Goal: Task Accomplishment & Management: Manage account settings

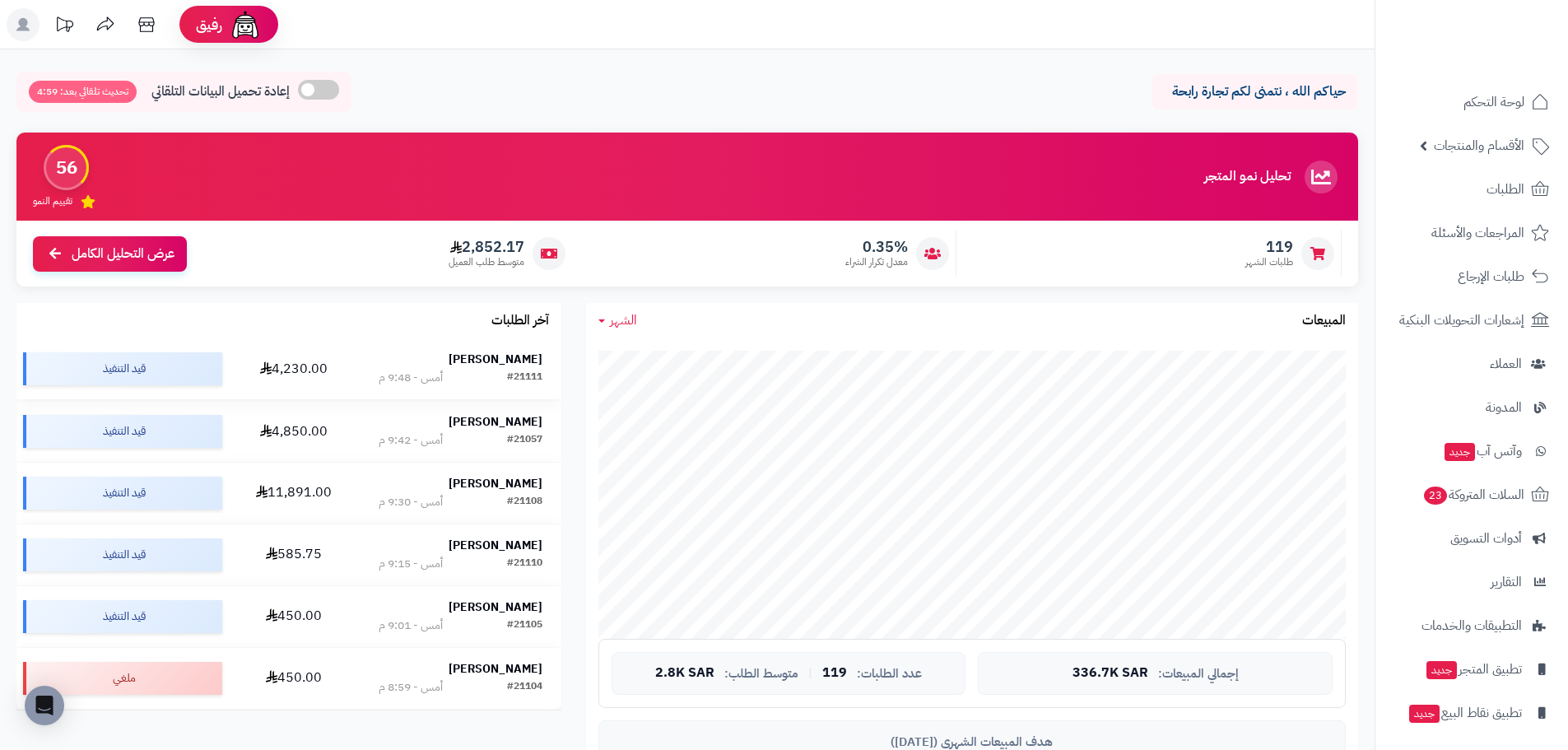
click at [506, 363] on strong "[PERSON_NAME]" at bounding box center [495, 359] width 94 height 17
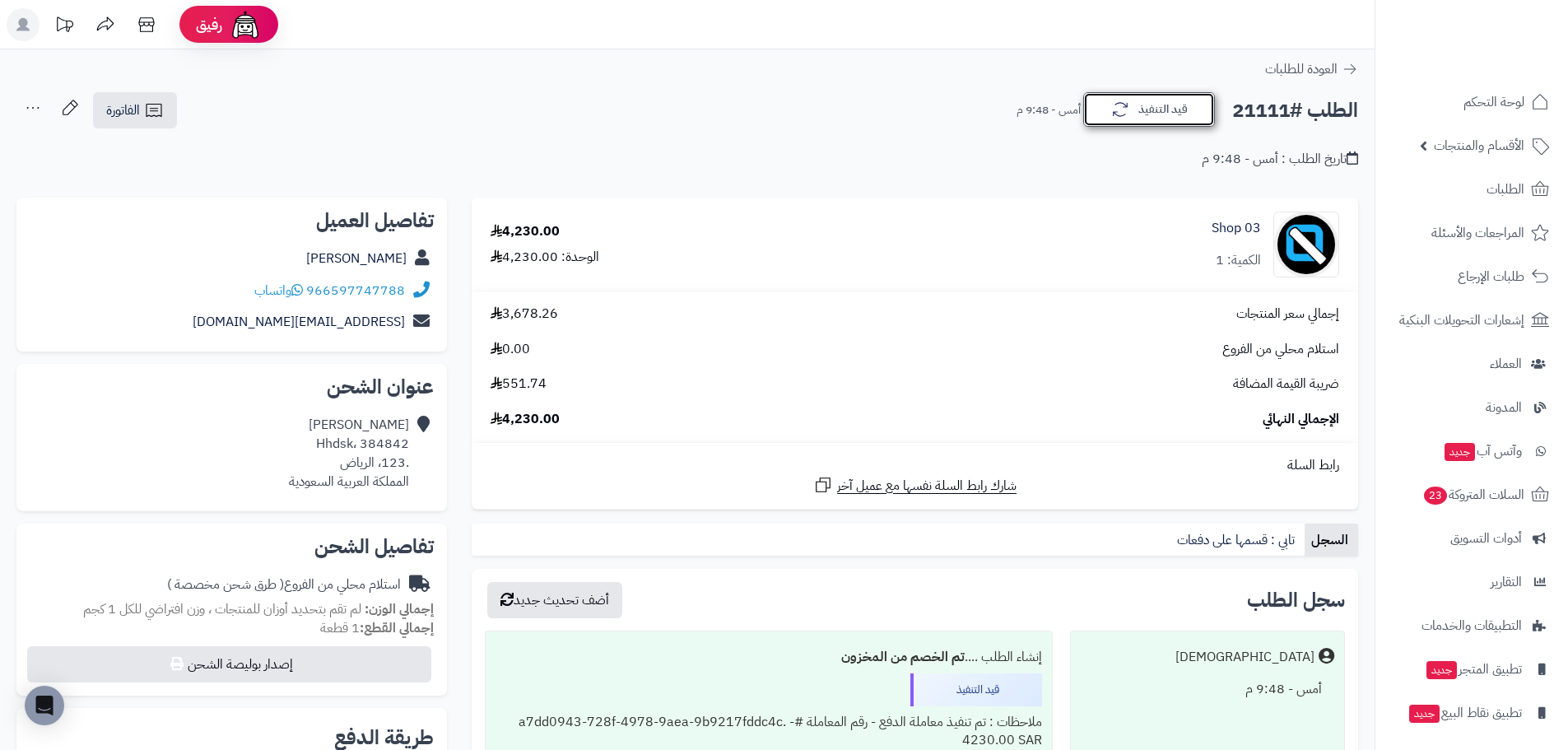
click at [1141, 113] on button "قيد التنفيذ" at bounding box center [1149, 109] width 132 height 35
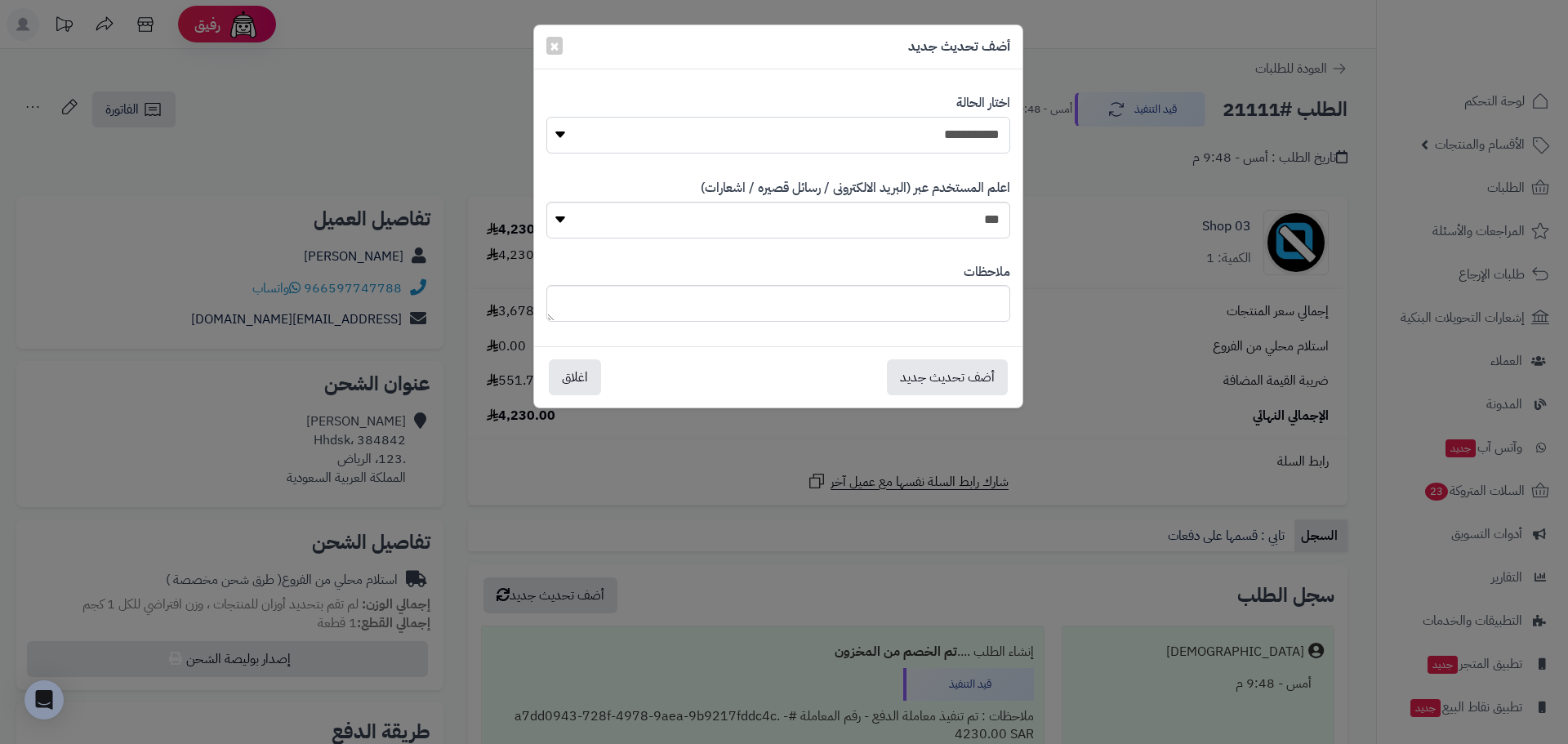
click at [929, 132] on select "**********" at bounding box center [778, 135] width 463 height 37
select select "*"
click at [546, 117] on select "**********" at bounding box center [778, 135] width 463 height 37
click at [954, 368] on button "أضف تحديث جديد" at bounding box center [947, 377] width 121 height 36
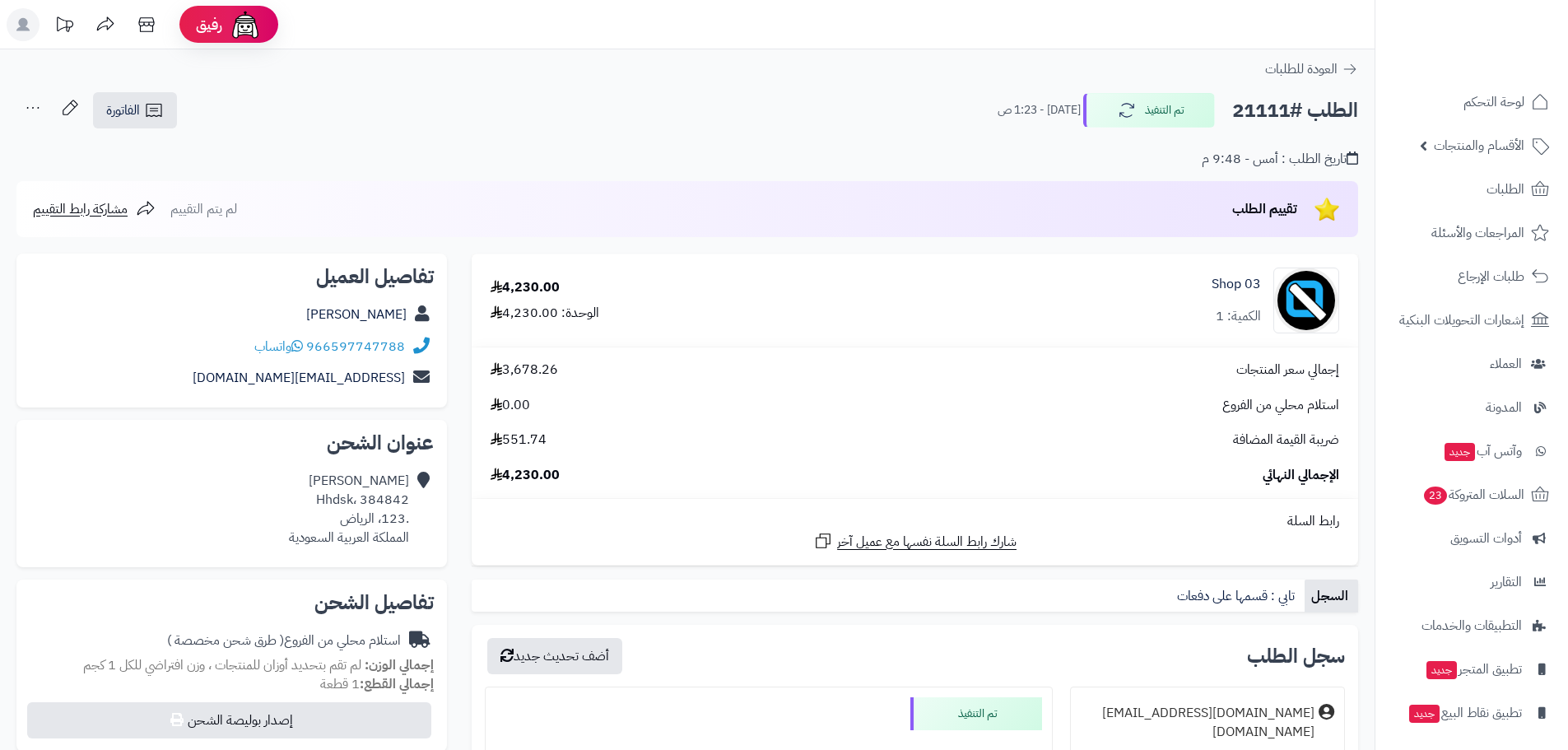
click at [1469, 177] on link "الطلبات" at bounding box center [1471, 190] width 173 height 40
click at [1467, 181] on link "الطلبات" at bounding box center [1471, 190] width 173 height 40
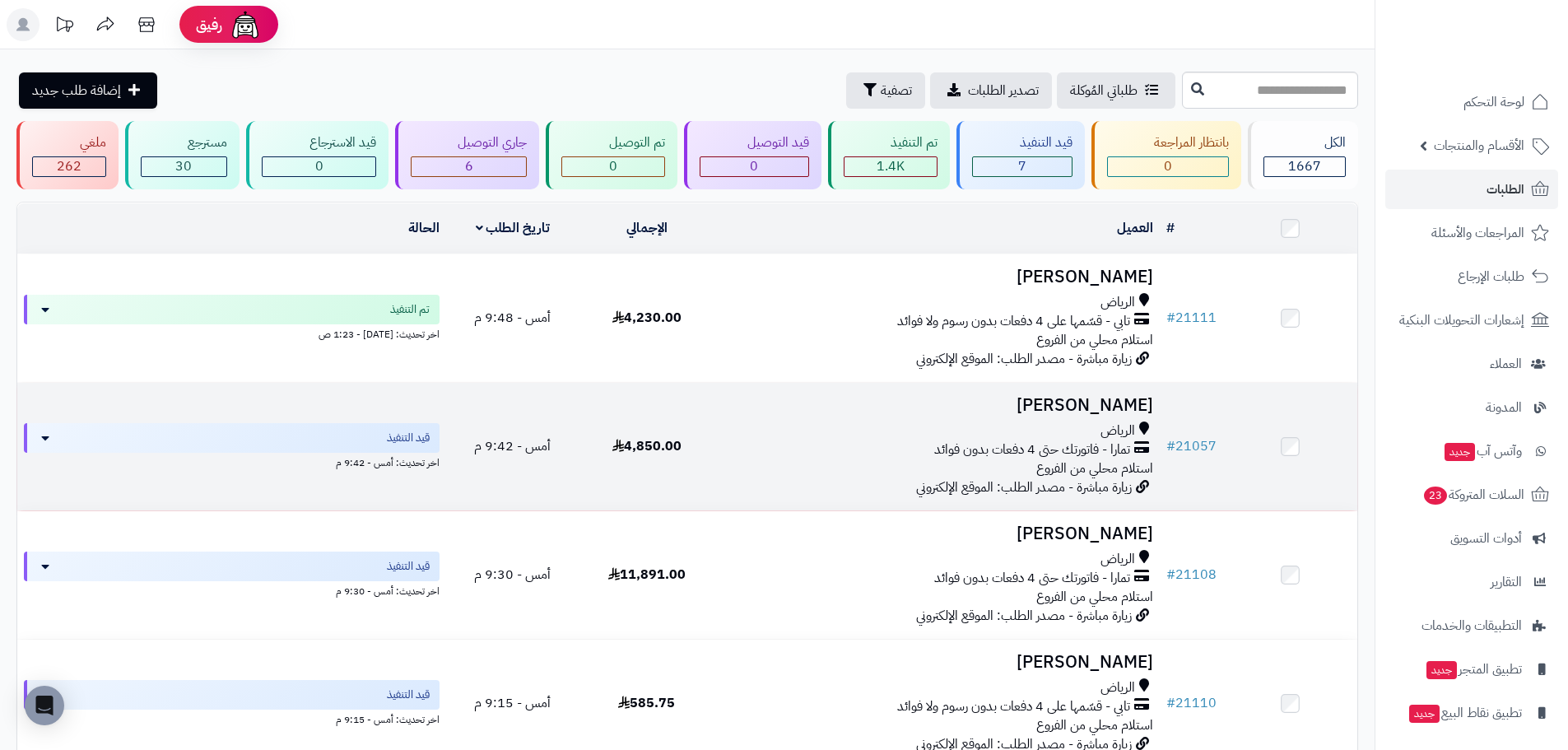
click at [1016, 414] on td "Ahmed Alahmed الرياض تمارا - فاتورتك حتى 4 دفعات بدون فوائد استلام محلي من الفر…" at bounding box center [936, 447] width 446 height 128
click at [1026, 407] on h3 "[PERSON_NAME]" at bounding box center [936, 405] width 433 height 19
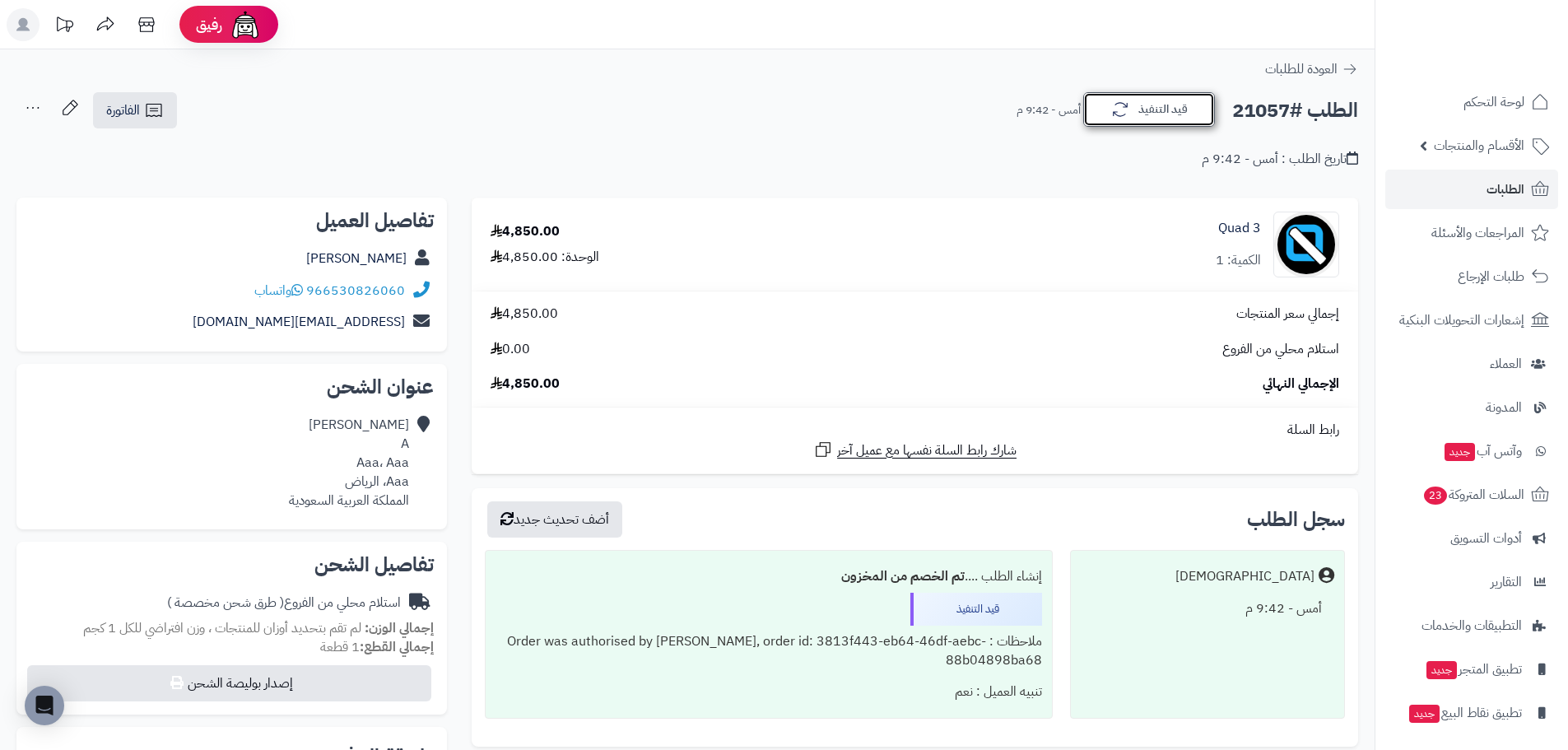
click at [1142, 111] on button "قيد التنفيذ" at bounding box center [1149, 109] width 132 height 35
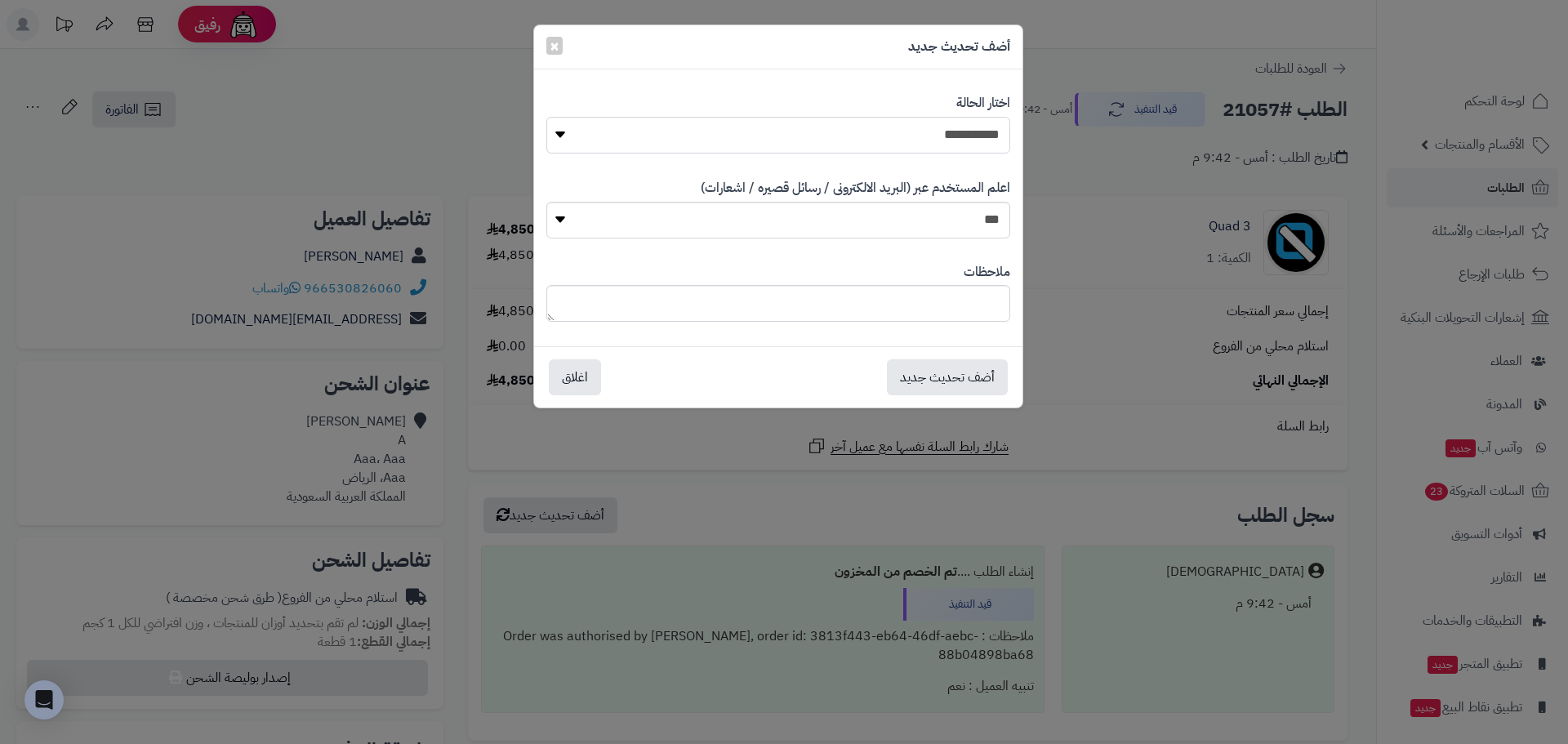
click at [939, 137] on select "**********" at bounding box center [778, 135] width 463 height 37
select select "*"
click at [546, 117] on select "**********" at bounding box center [778, 135] width 463 height 37
click at [962, 372] on button "أضف تحديث جديد" at bounding box center [947, 377] width 121 height 36
click at [1185, 312] on div "**********" at bounding box center [784, 372] width 1568 height 744
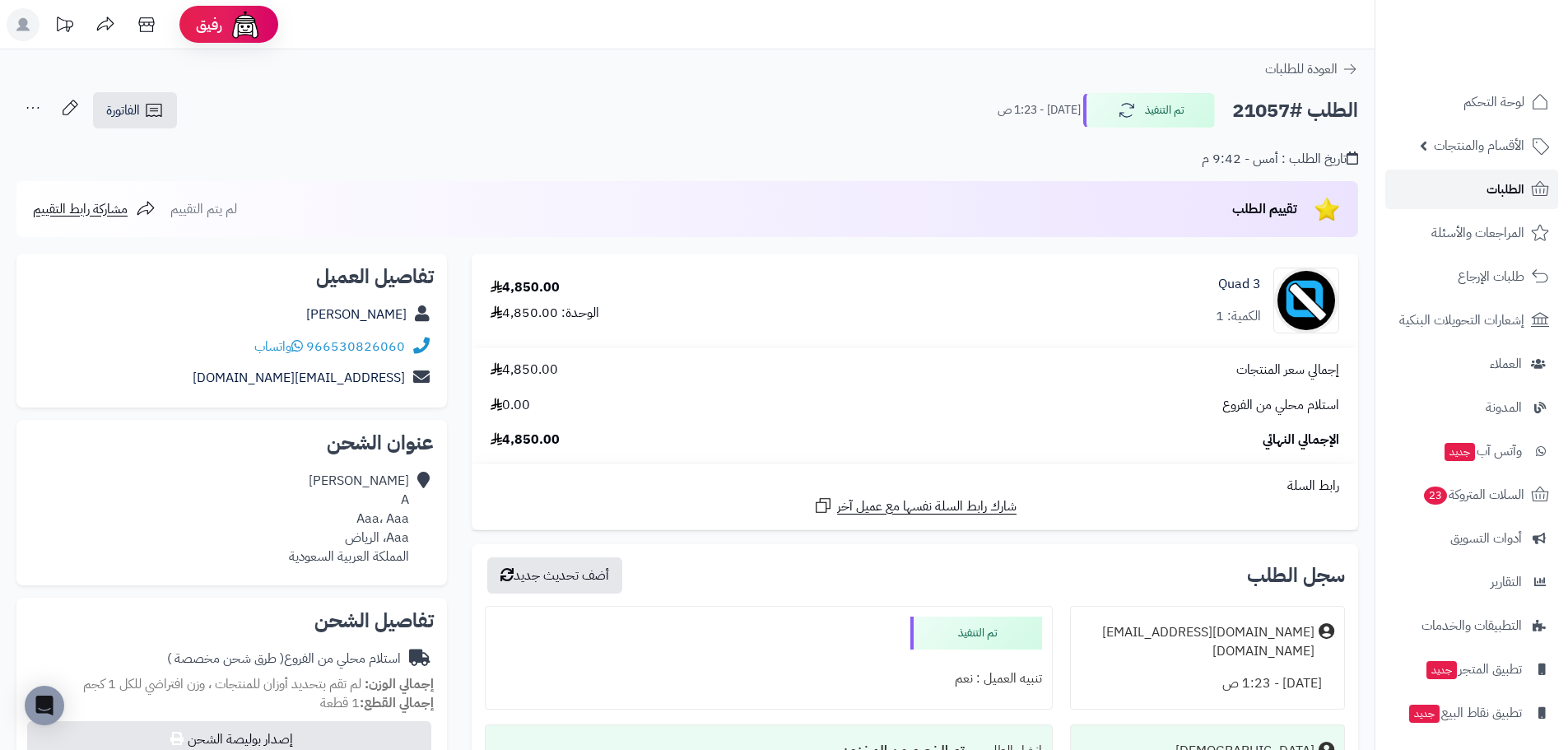
click at [1471, 183] on link "الطلبات" at bounding box center [1471, 190] width 173 height 40
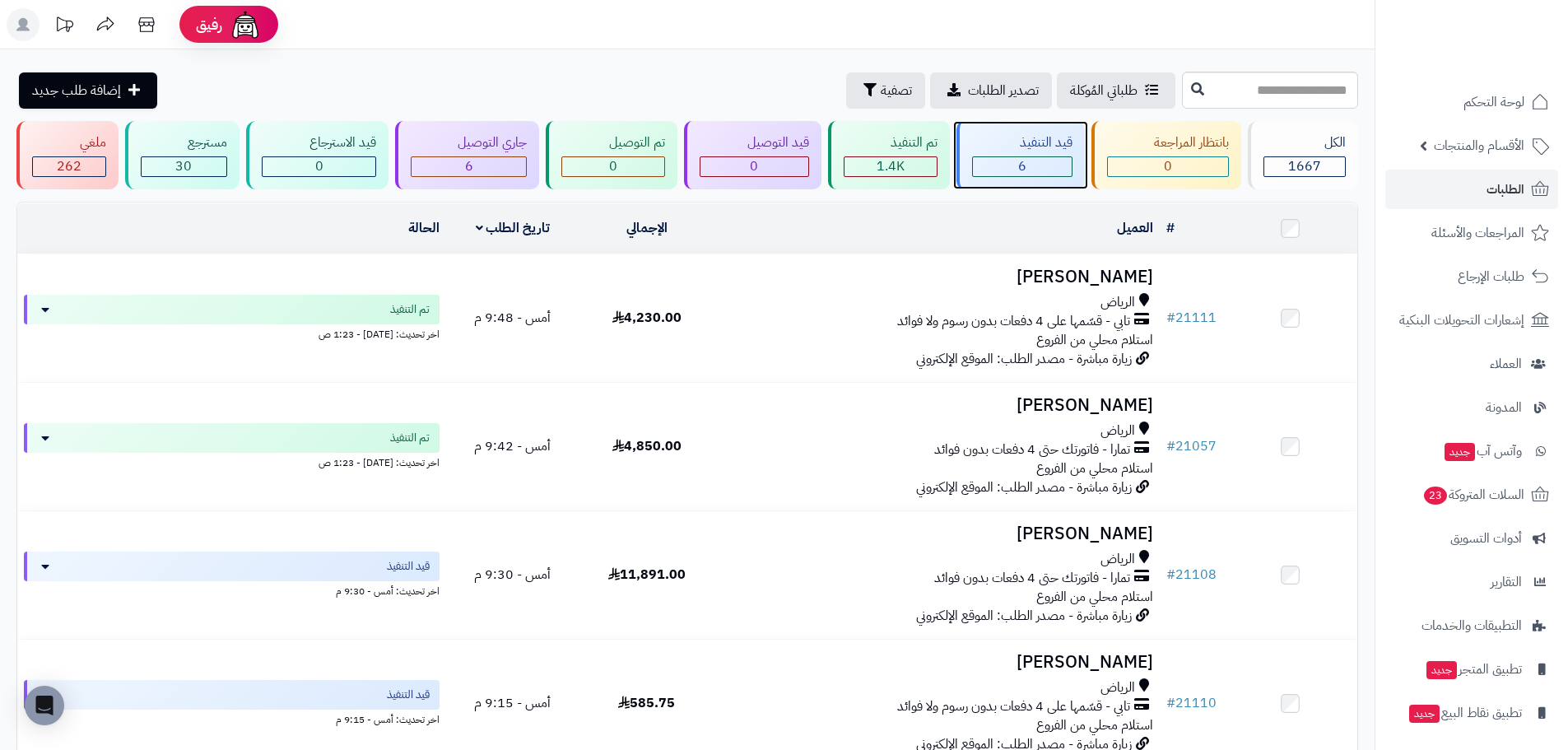
click at [995, 166] on div "6" at bounding box center [1021, 167] width 99 height 19
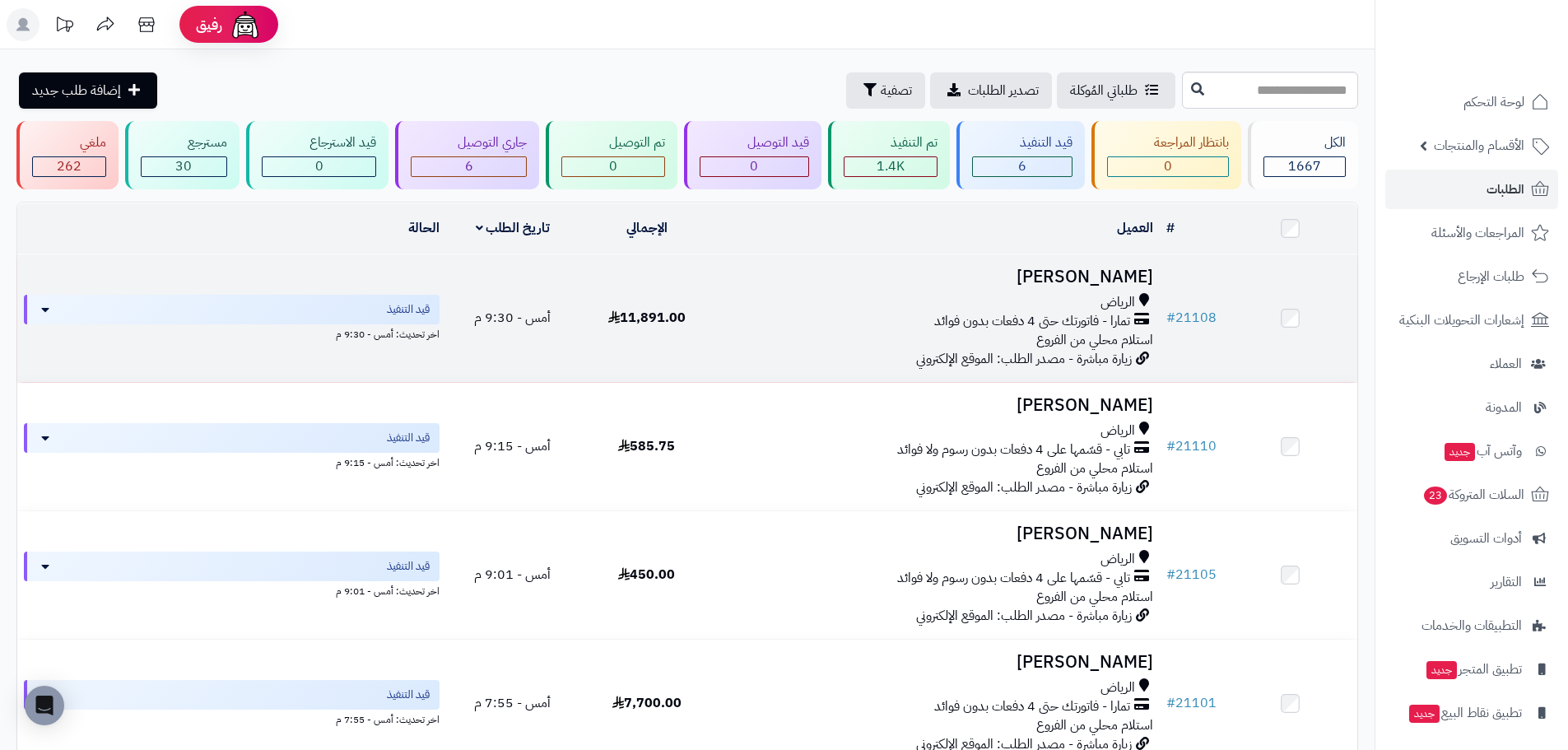
click at [1107, 275] on h3 "[PERSON_NAME]" at bounding box center [936, 277] width 433 height 19
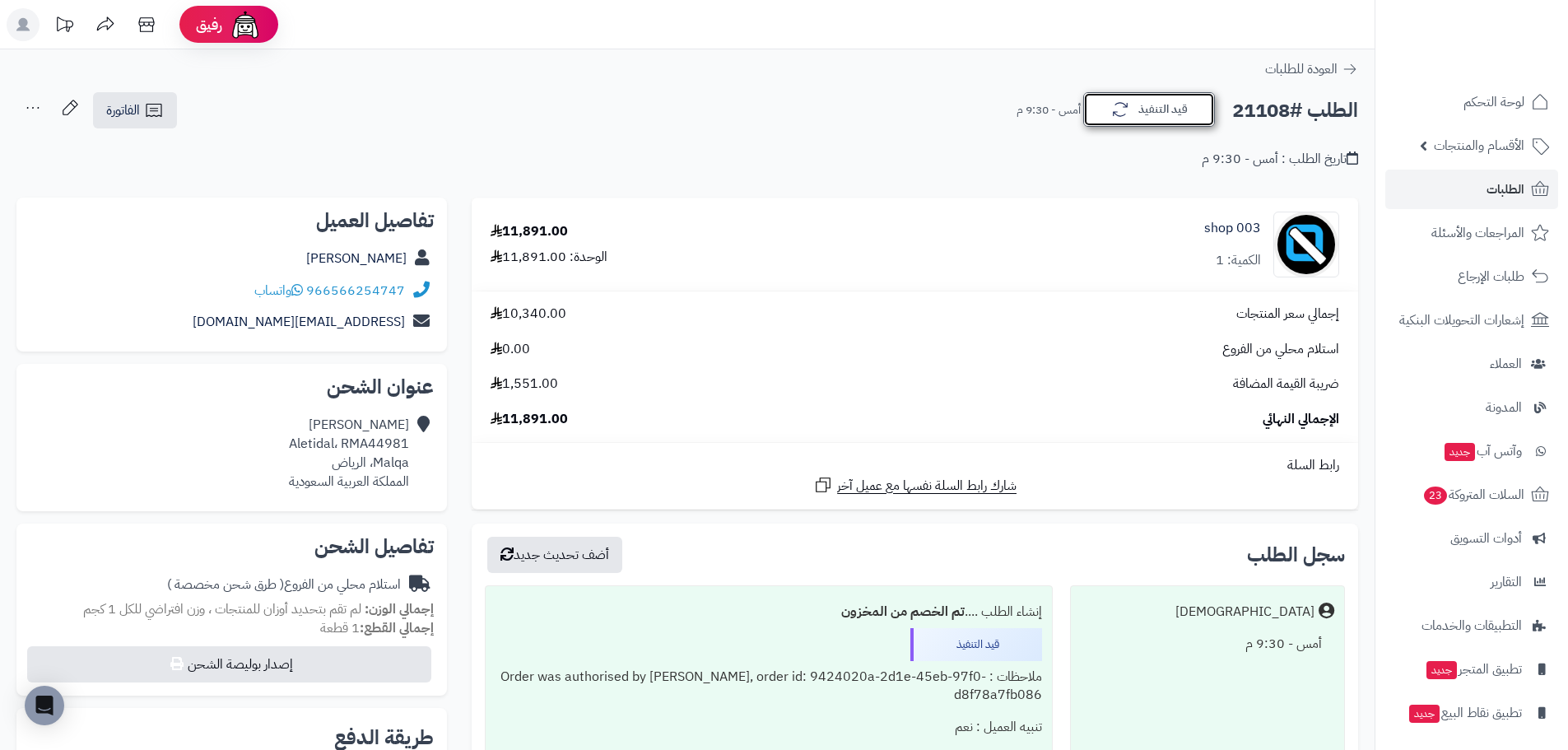
click at [1158, 112] on button "قيد التنفيذ" at bounding box center [1149, 109] width 132 height 35
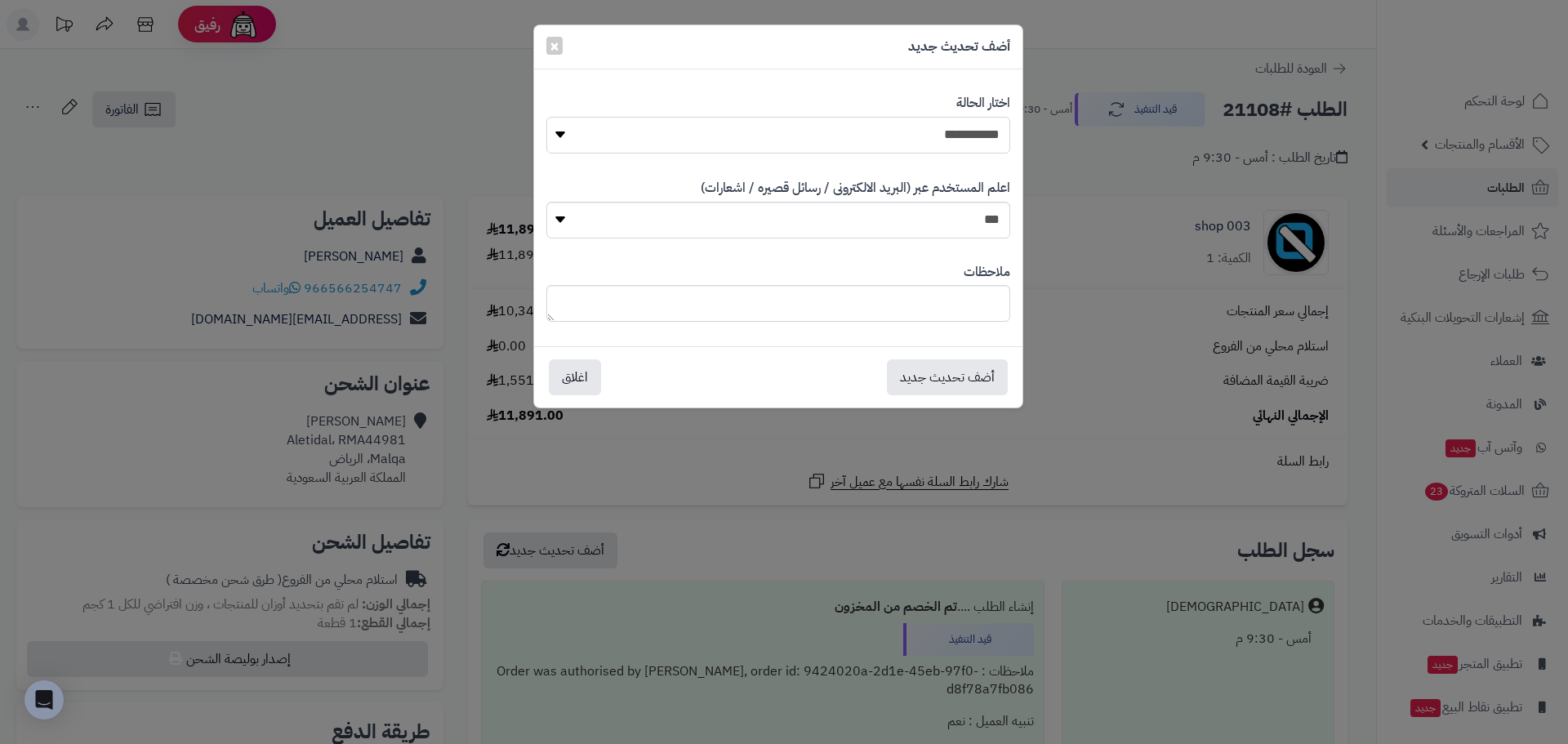
click at [964, 145] on select "**********" at bounding box center [778, 135] width 463 height 37
select select "*"
click at [546, 117] on select "**********" at bounding box center [778, 135] width 463 height 37
click at [980, 373] on button "أضف تحديث جديد" at bounding box center [947, 377] width 121 height 36
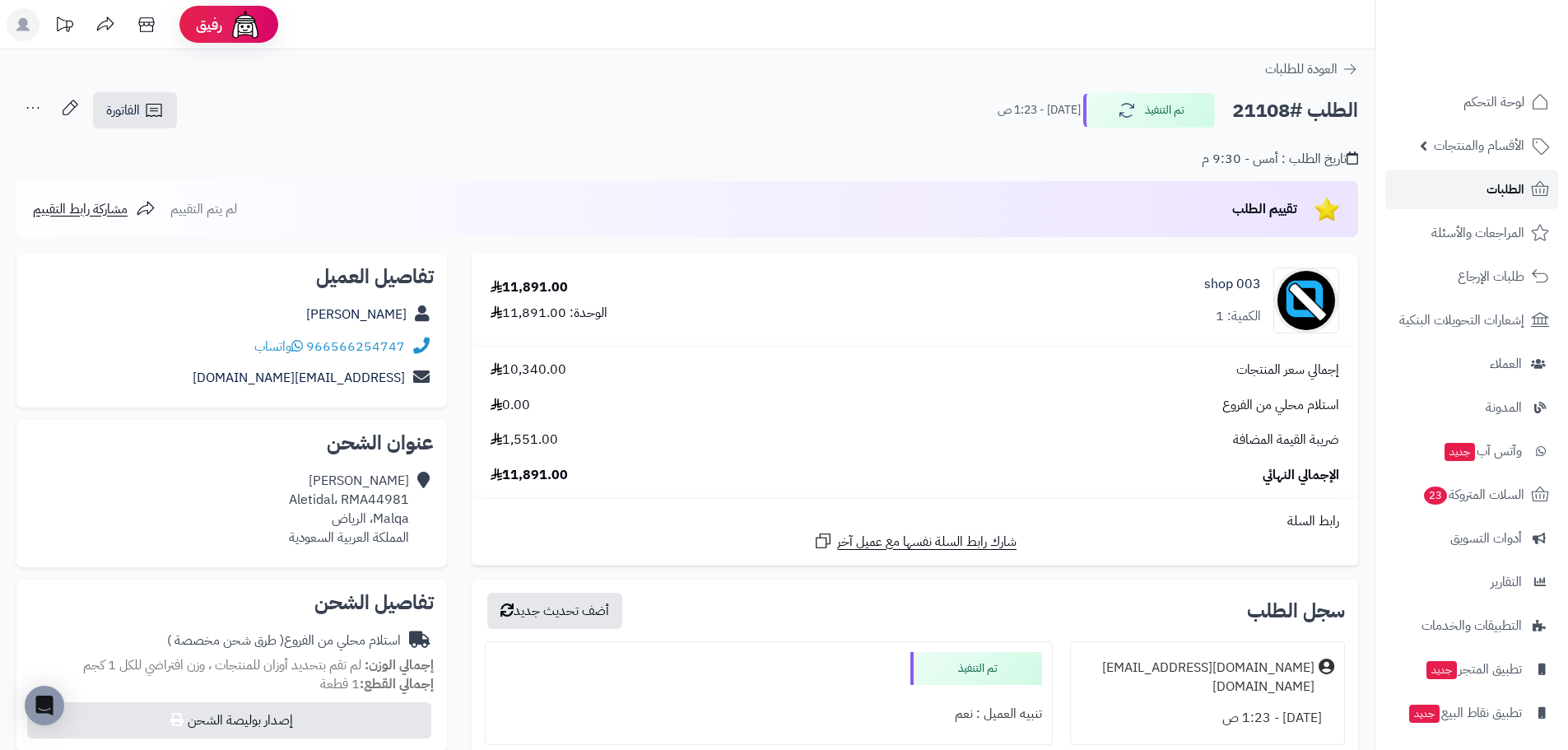
click at [1455, 199] on link "الطلبات" at bounding box center [1471, 190] width 173 height 40
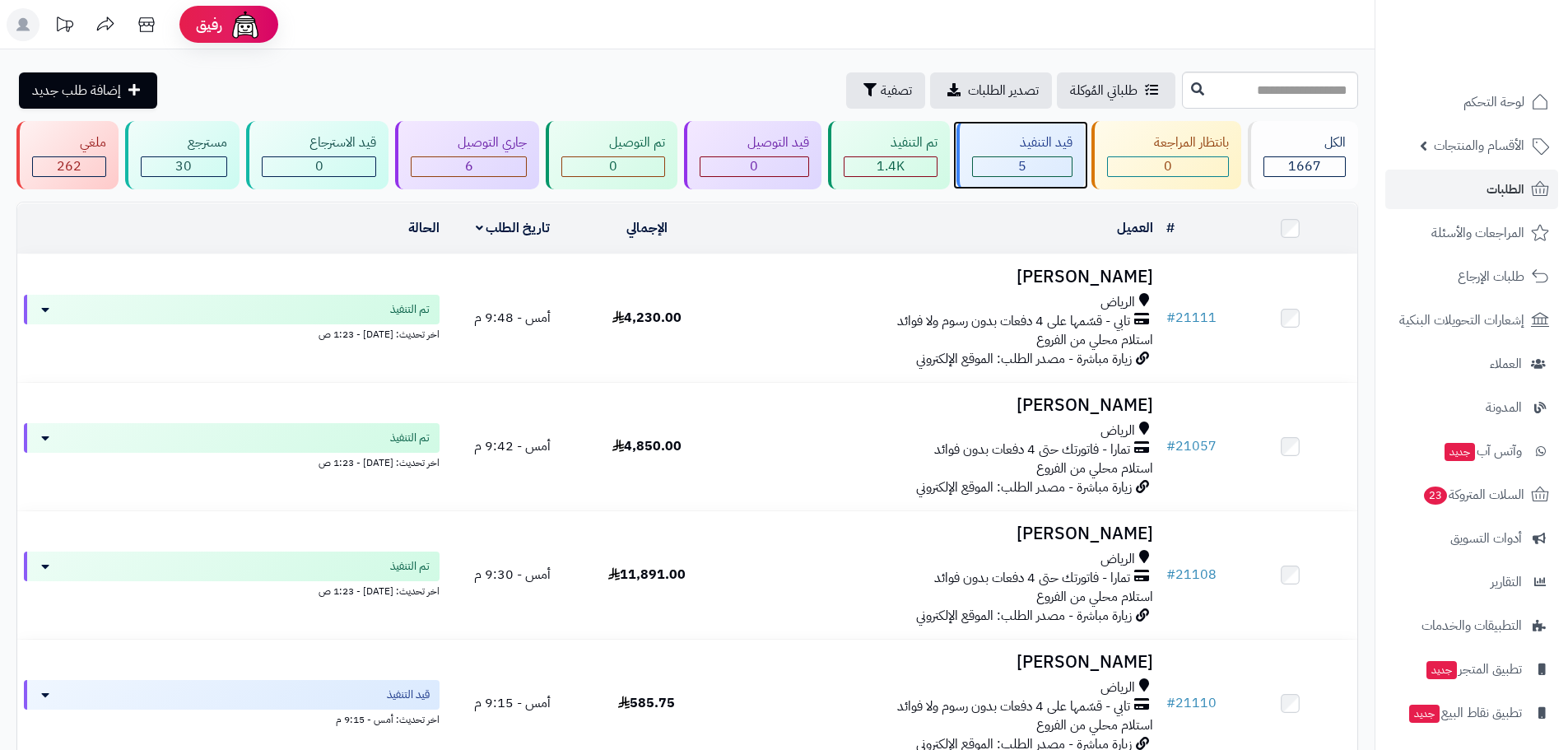
click at [1031, 159] on div "5" at bounding box center [1021, 167] width 99 height 19
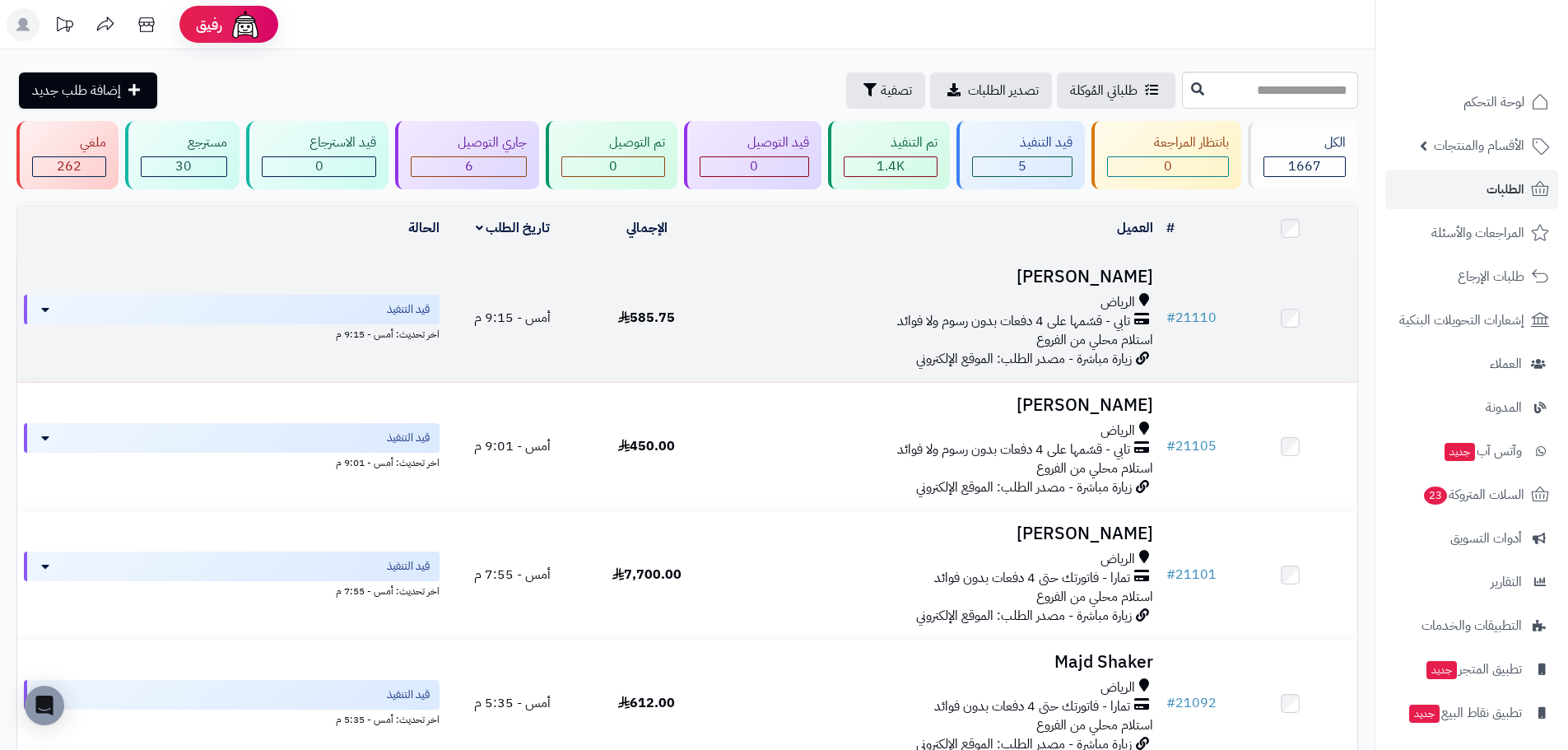
click at [1069, 269] on h3 "عبدالله شحبل" at bounding box center [936, 277] width 433 height 19
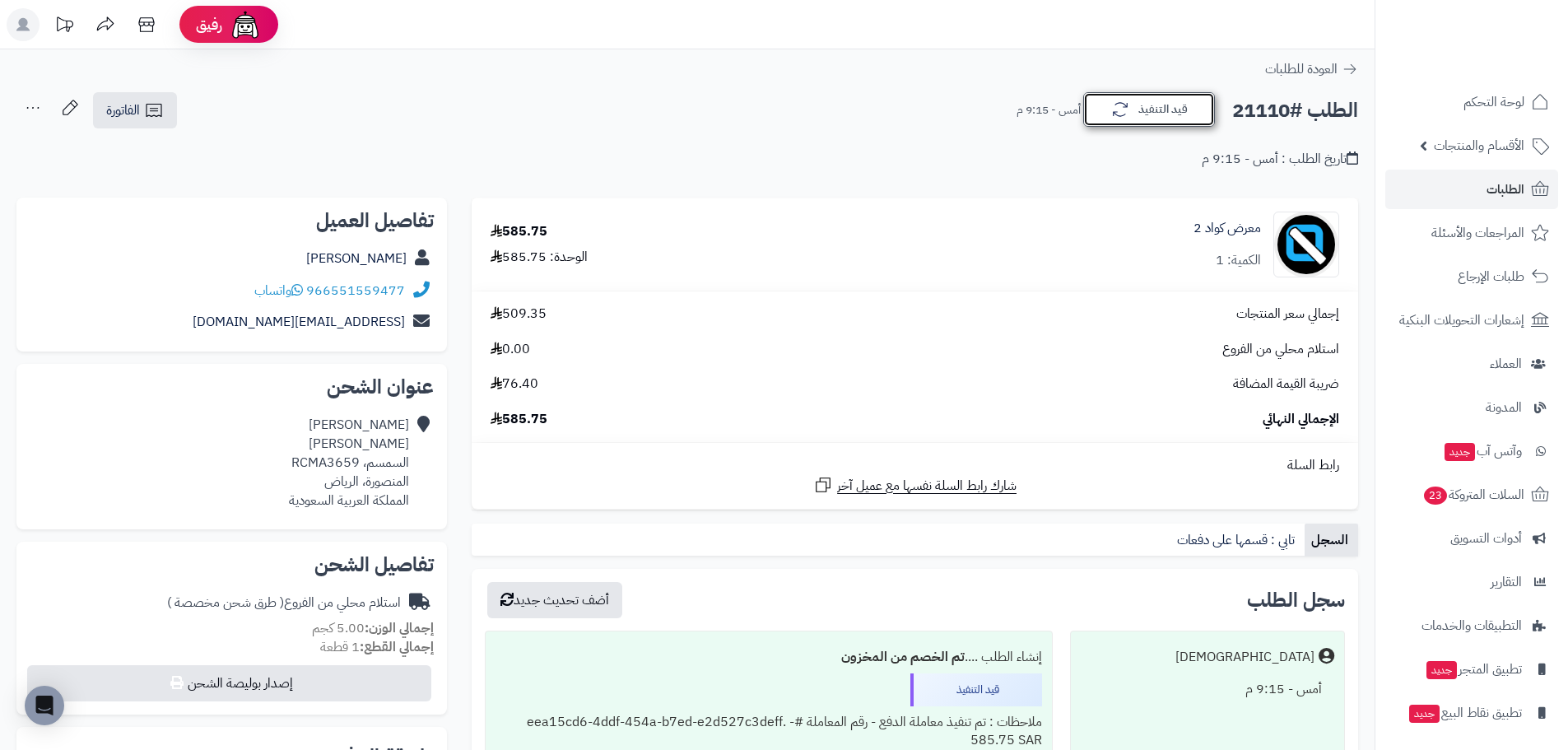
click at [1110, 108] on icon "button" at bounding box center [1120, 109] width 20 height 20
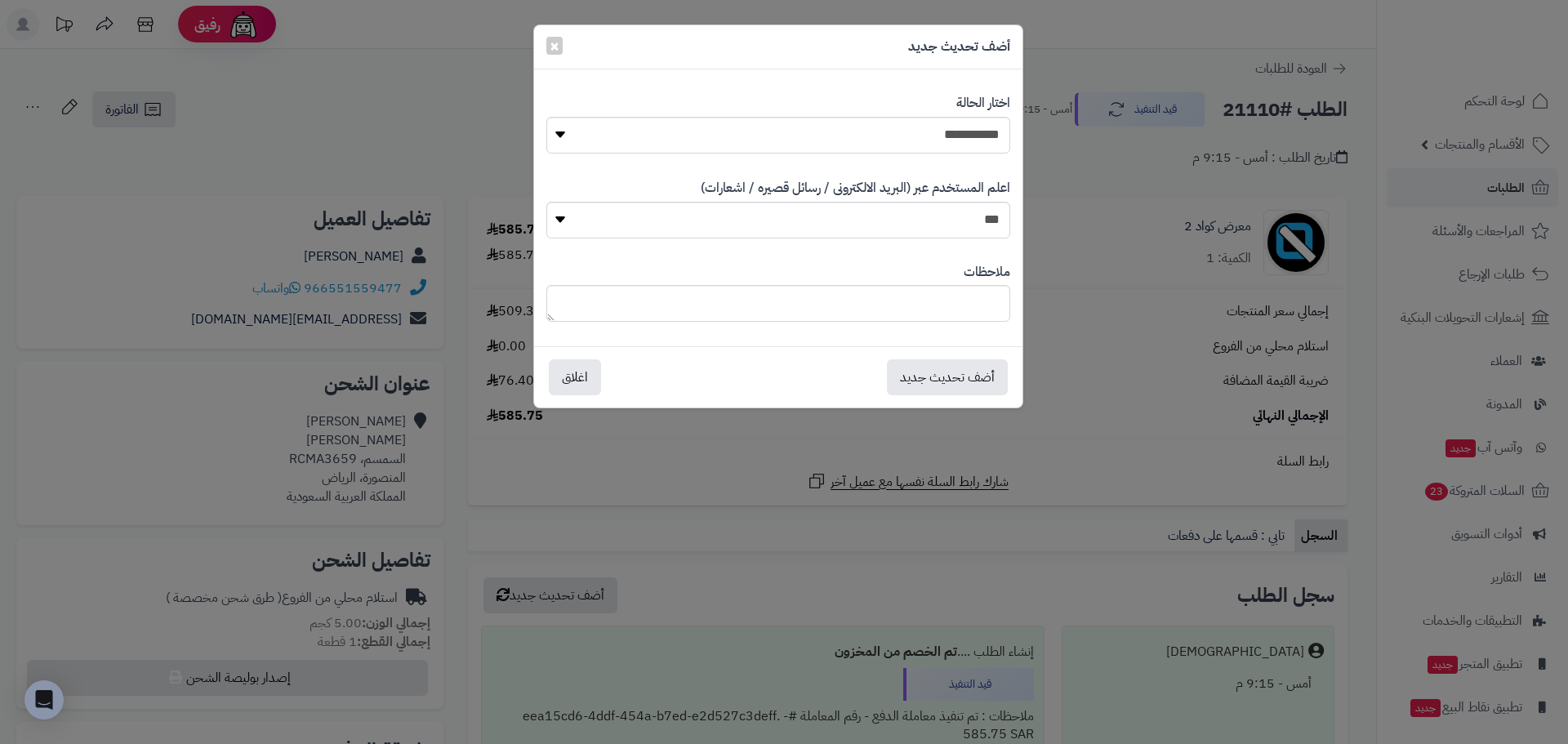
click at [926, 159] on div "**********" at bounding box center [778, 123] width 463 height 84
click at [927, 143] on select "**********" at bounding box center [778, 135] width 463 height 37
select select "*"
click at [546, 117] on select "**********" at bounding box center [778, 135] width 463 height 37
click at [962, 367] on button "أضف تحديث جديد" at bounding box center [947, 377] width 121 height 36
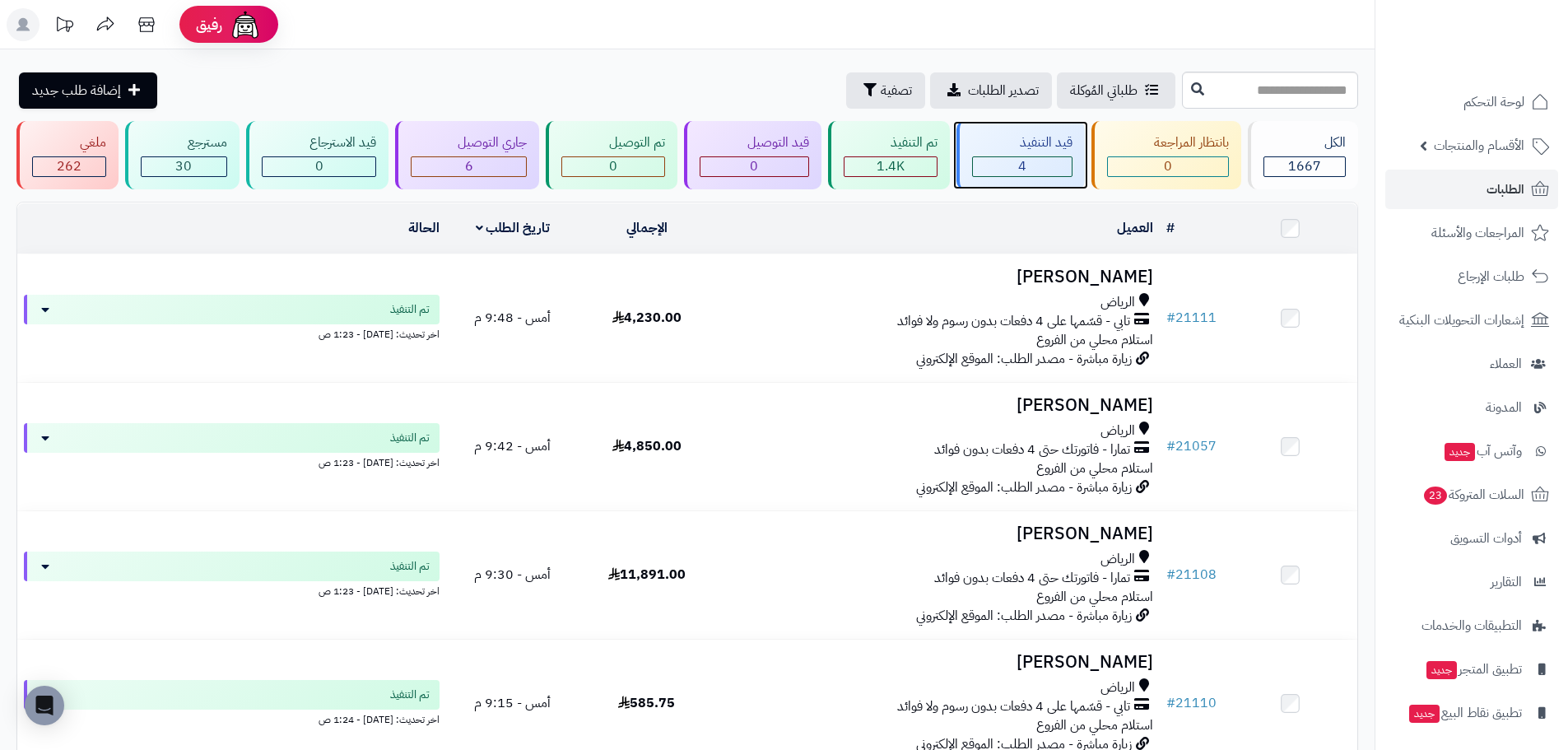
click at [1042, 166] on div "4" at bounding box center [1021, 167] width 99 height 19
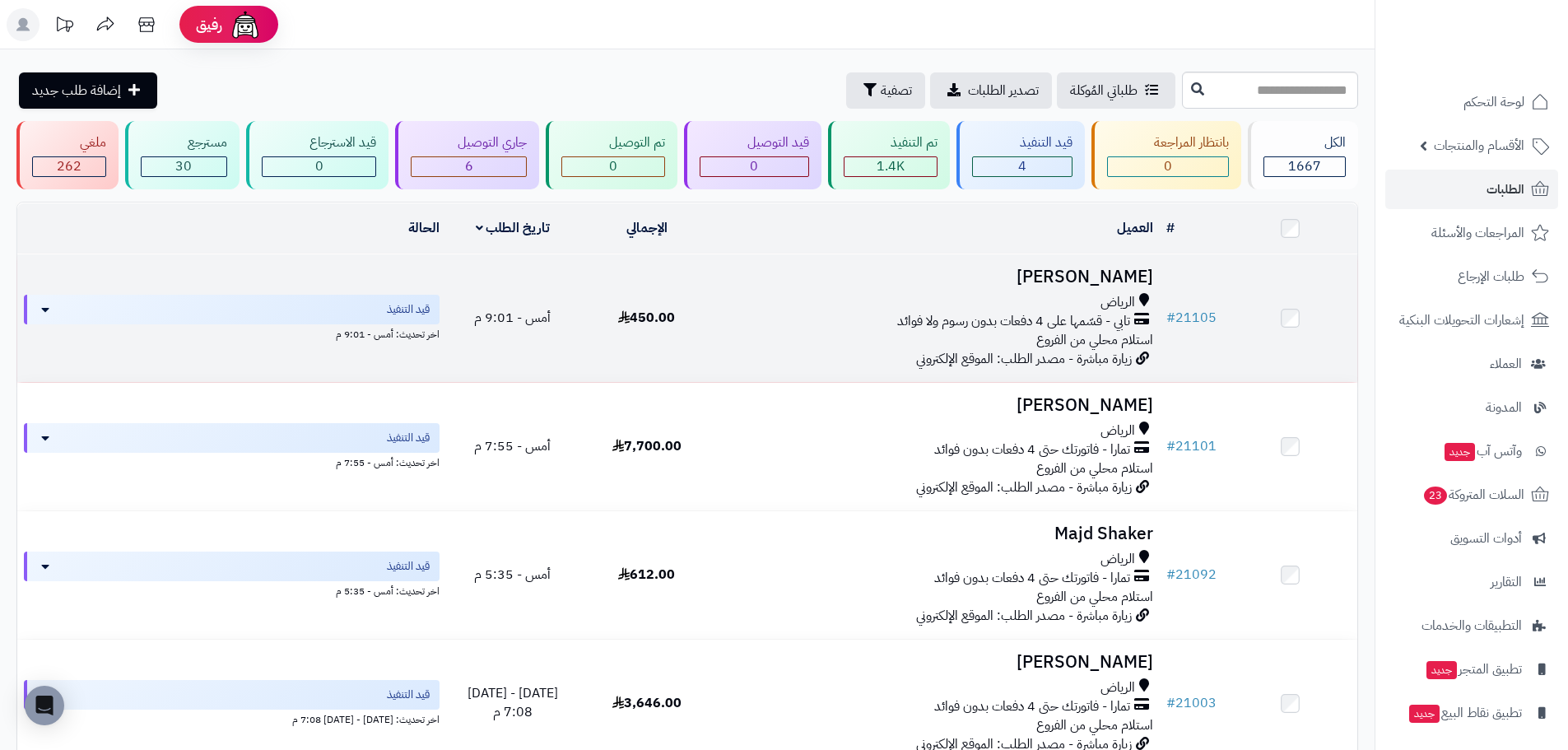
click at [1059, 284] on h3 "[PERSON_NAME]" at bounding box center [936, 277] width 433 height 19
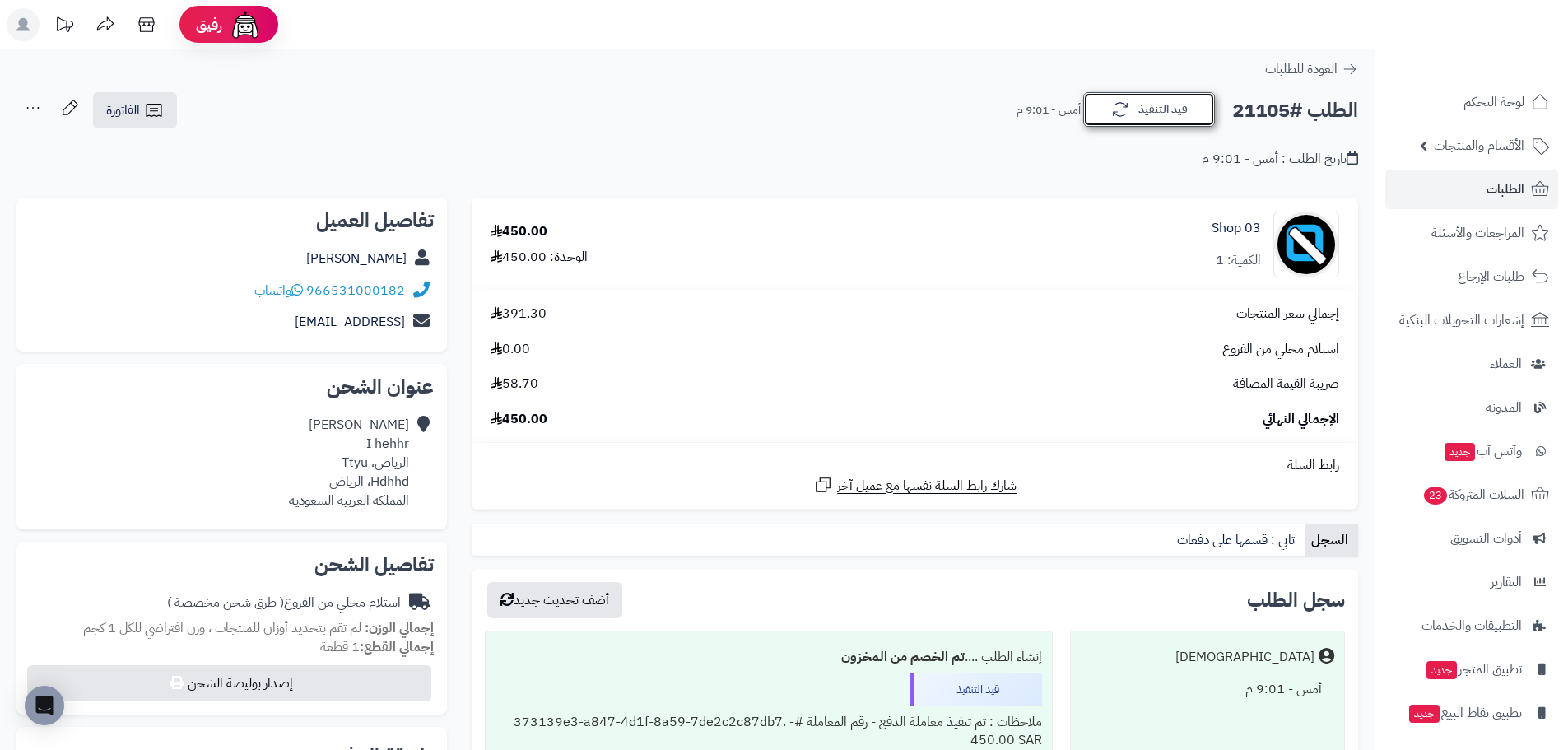
click at [1170, 102] on button "قيد التنفيذ" at bounding box center [1149, 109] width 132 height 35
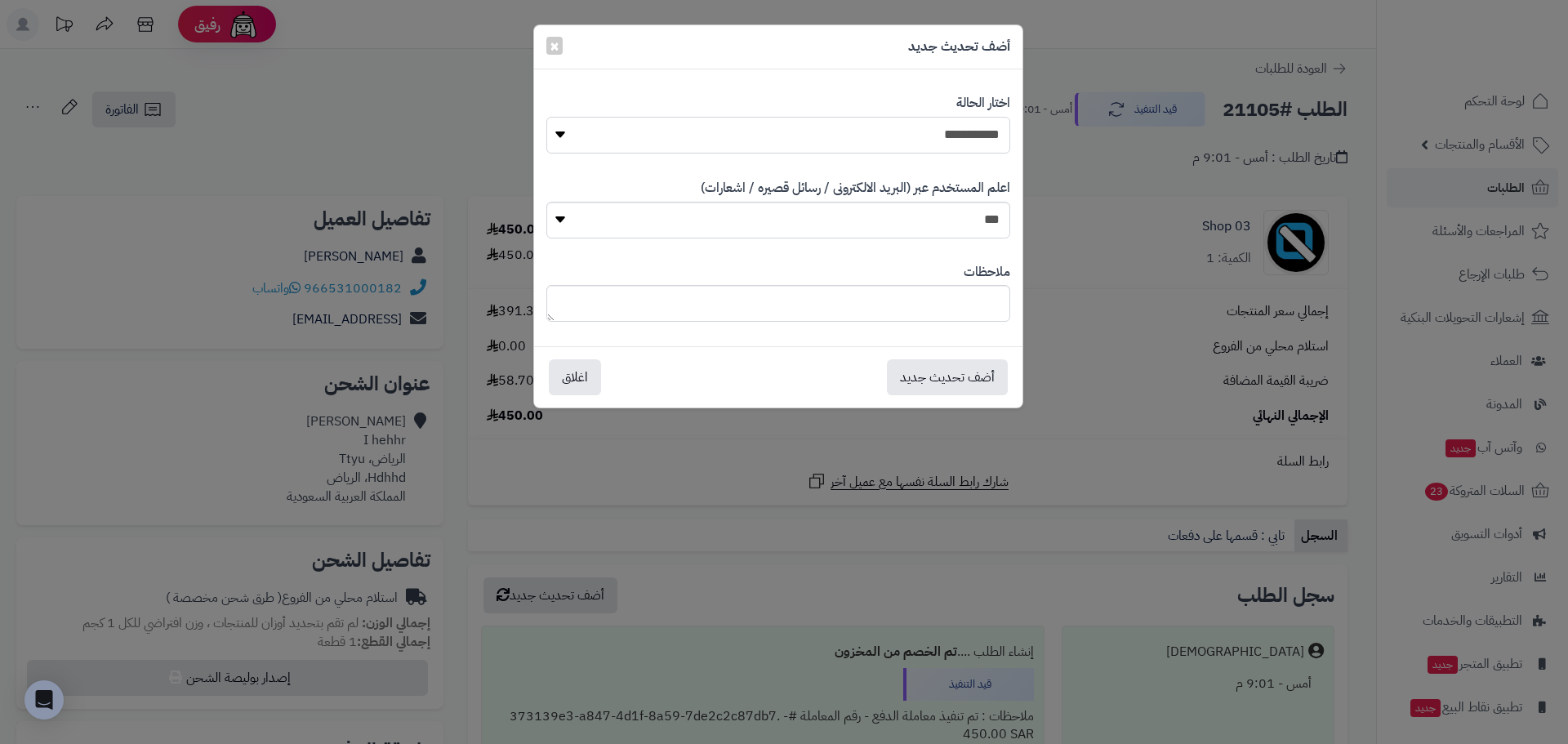
drag, startPoint x: 952, startPoint y: 142, endPoint x: 951, endPoint y: 151, distance: 9.1
click at [951, 143] on select "**********" at bounding box center [778, 135] width 463 height 37
select select "*"
click at [546, 117] on select "**********" at bounding box center [778, 135] width 463 height 37
click at [961, 372] on button "أضف تحديث جديد" at bounding box center [947, 377] width 121 height 36
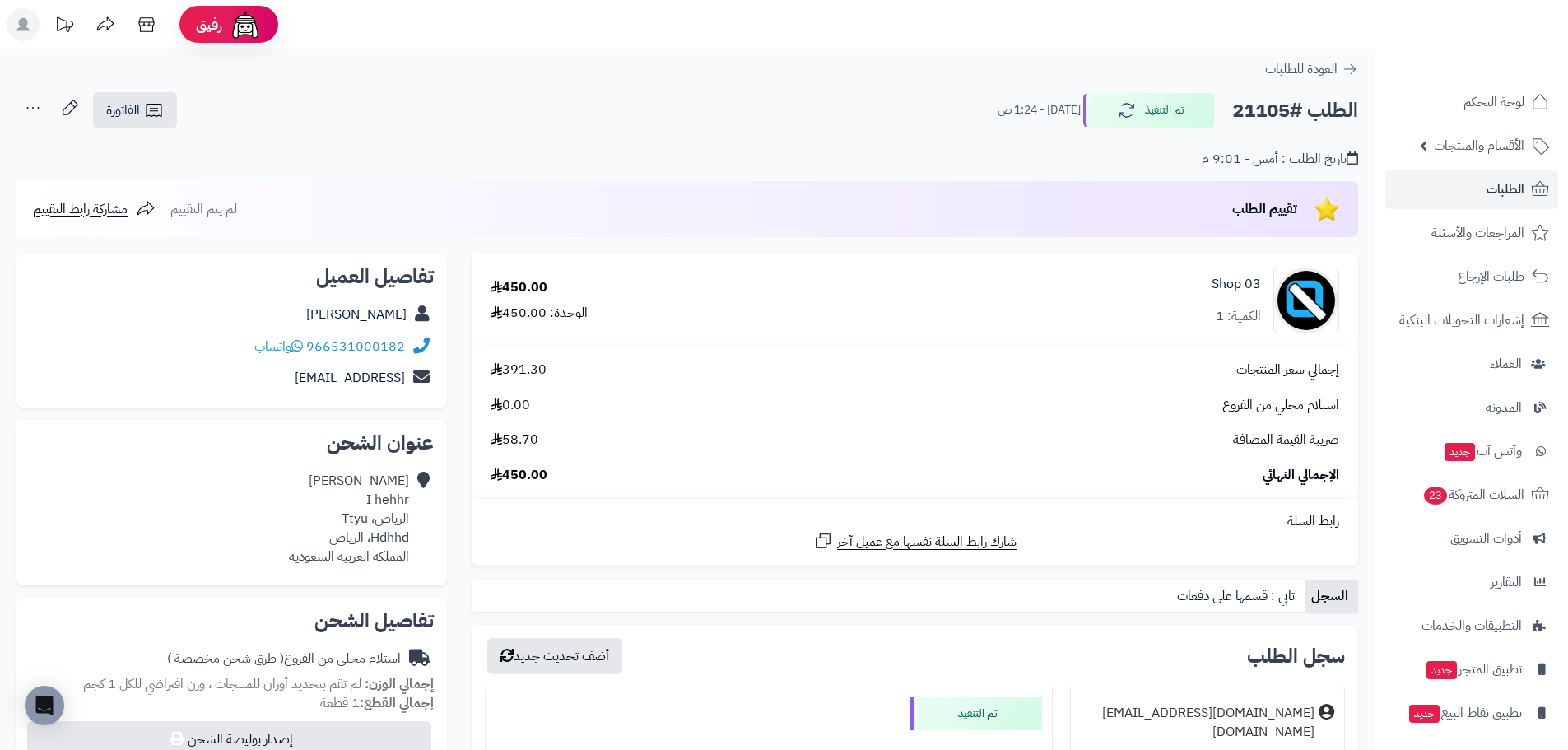
click at [1435, 186] on link "الطلبات" at bounding box center [1471, 190] width 173 height 40
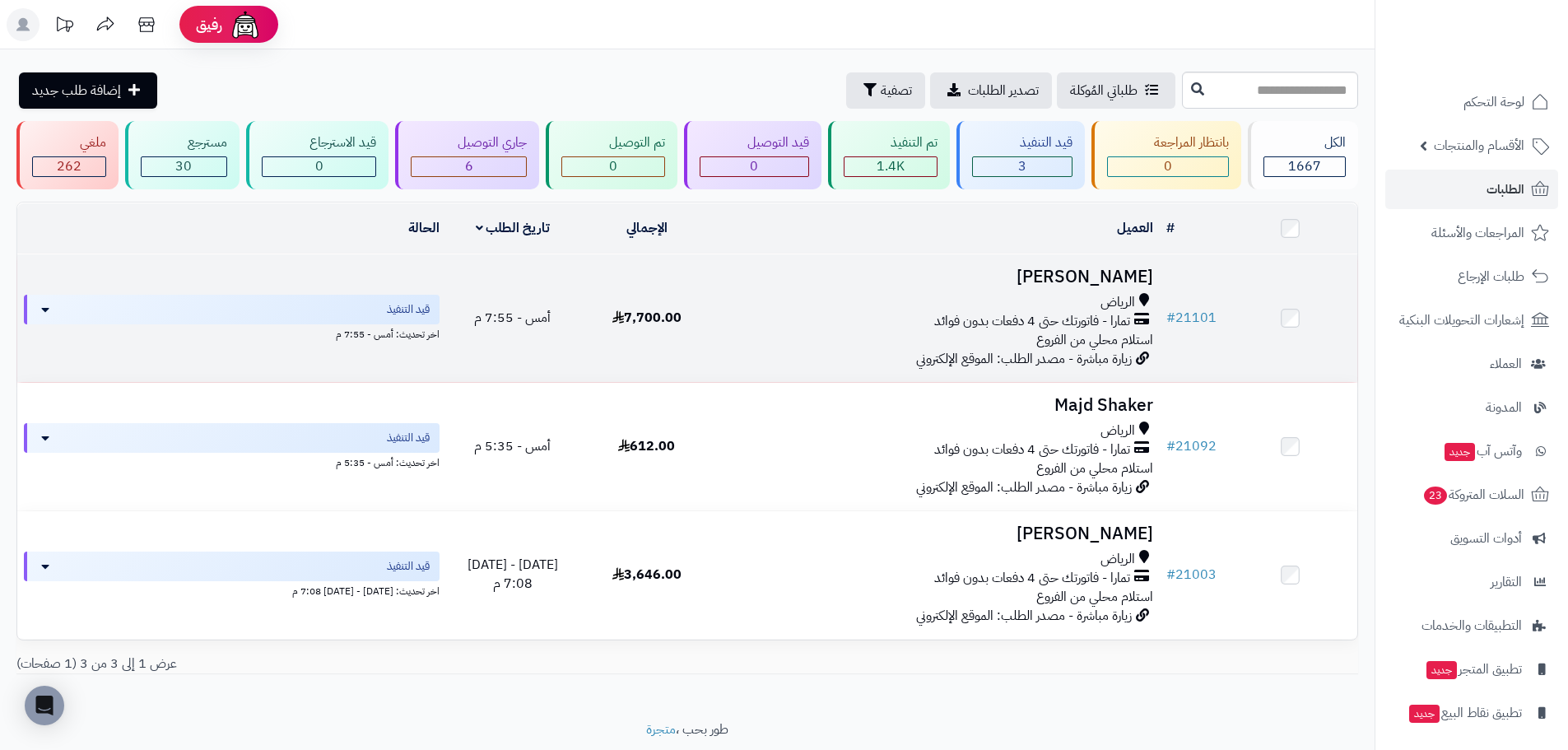
click at [1063, 278] on h3 "[PERSON_NAME]" at bounding box center [936, 277] width 433 height 19
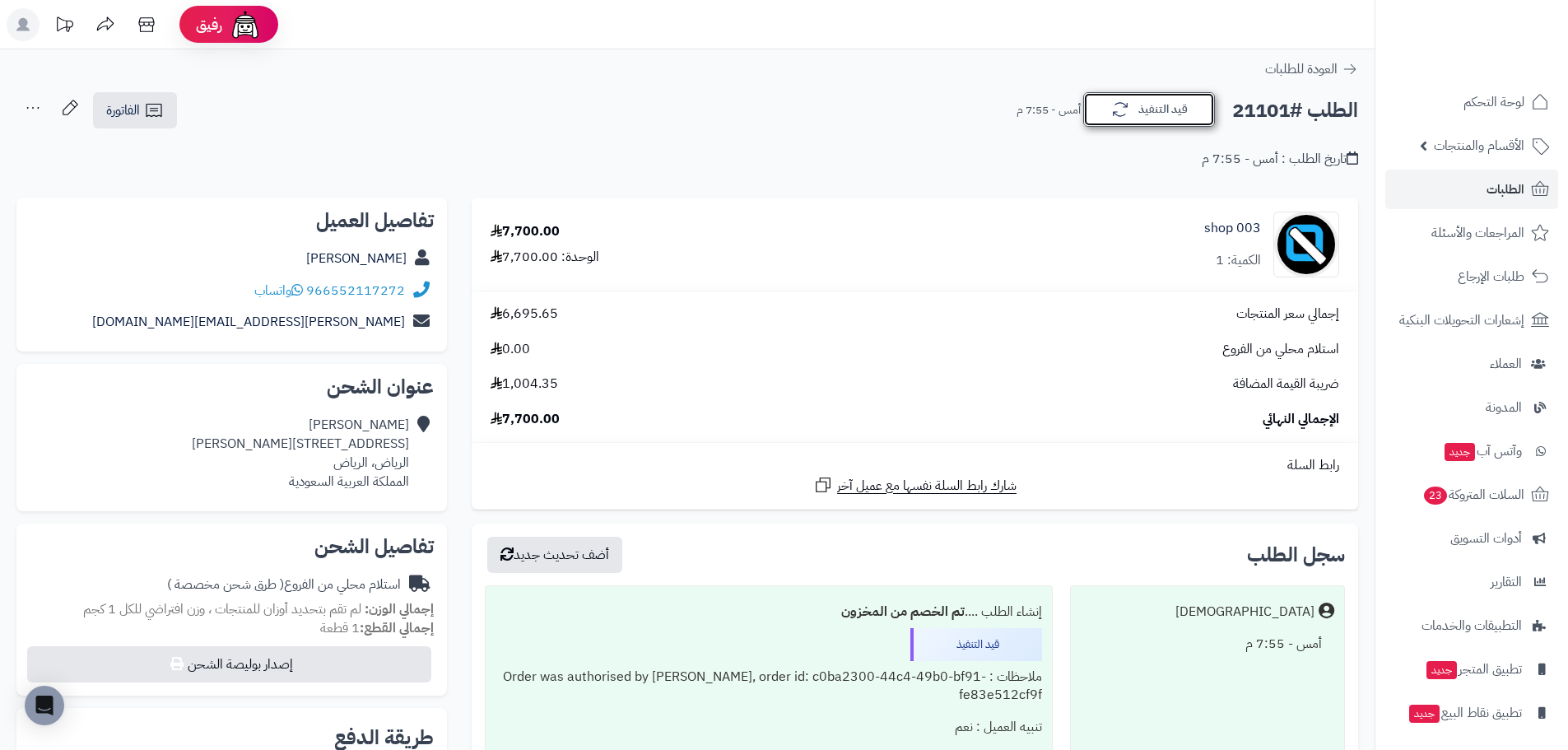
click at [1142, 108] on button "قيد التنفيذ" at bounding box center [1149, 109] width 132 height 35
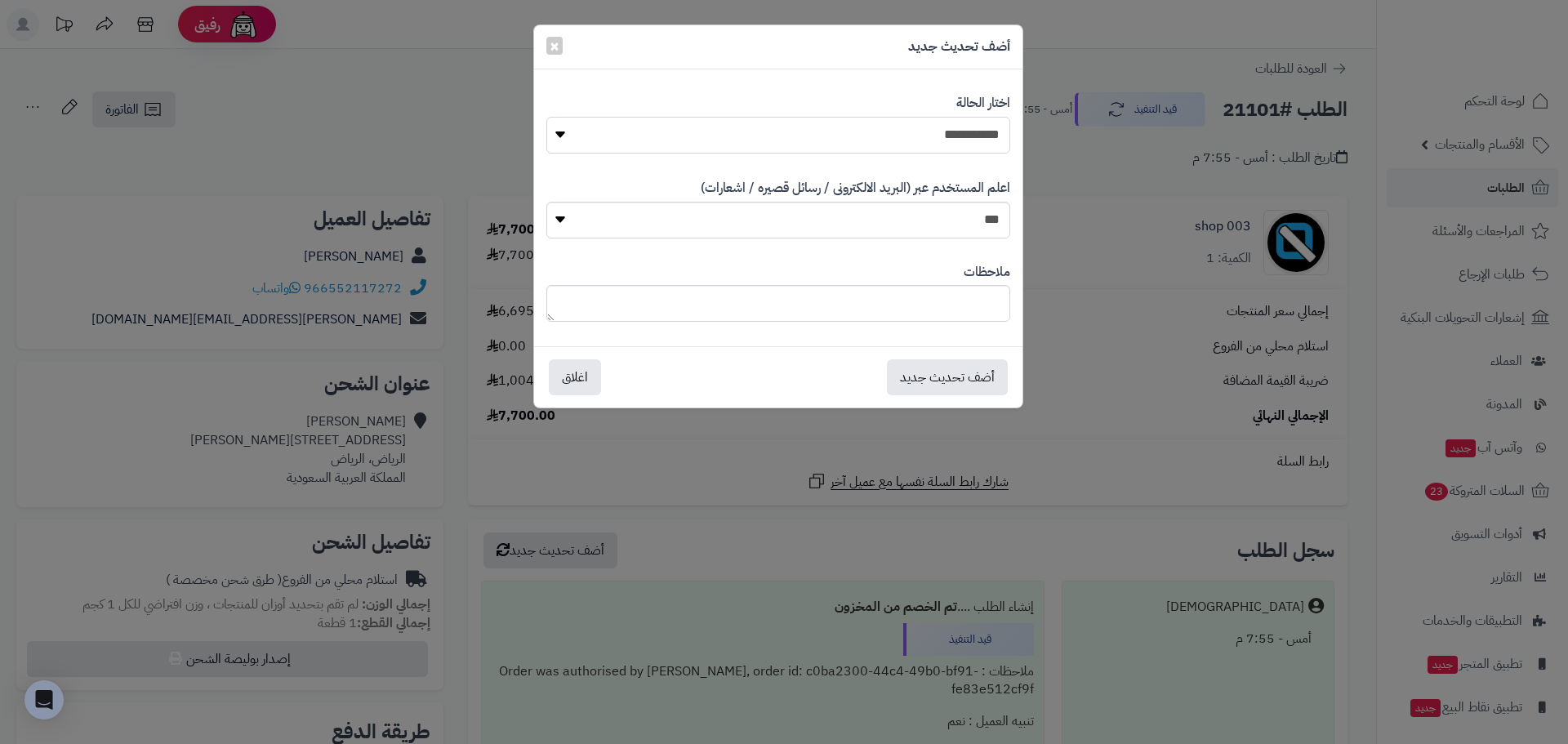
drag, startPoint x: 941, startPoint y: 135, endPoint x: 940, endPoint y: 144, distance: 9.1
click at [940, 139] on select "**********" at bounding box center [778, 135] width 463 height 37
select select "*"
click at [546, 117] on select "**********" at bounding box center [778, 135] width 463 height 37
drag, startPoint x: 945, startPoint y: 378, endPoint x: 1254, endPoint y: 224, distance: 345.2
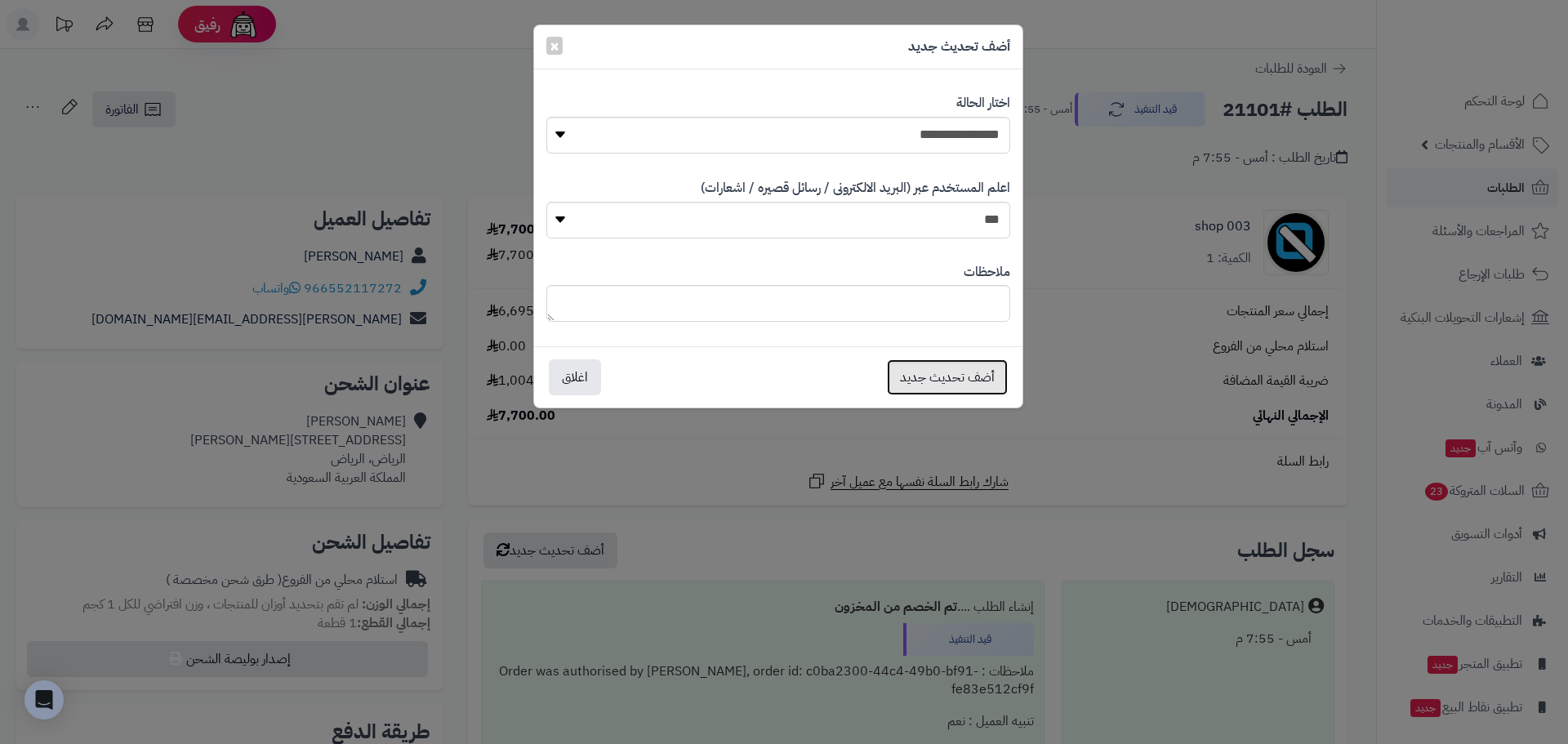
click at [948, 377] on button "أضف تحديث جديد" at bounding box center [947, 377] width 121 height 36
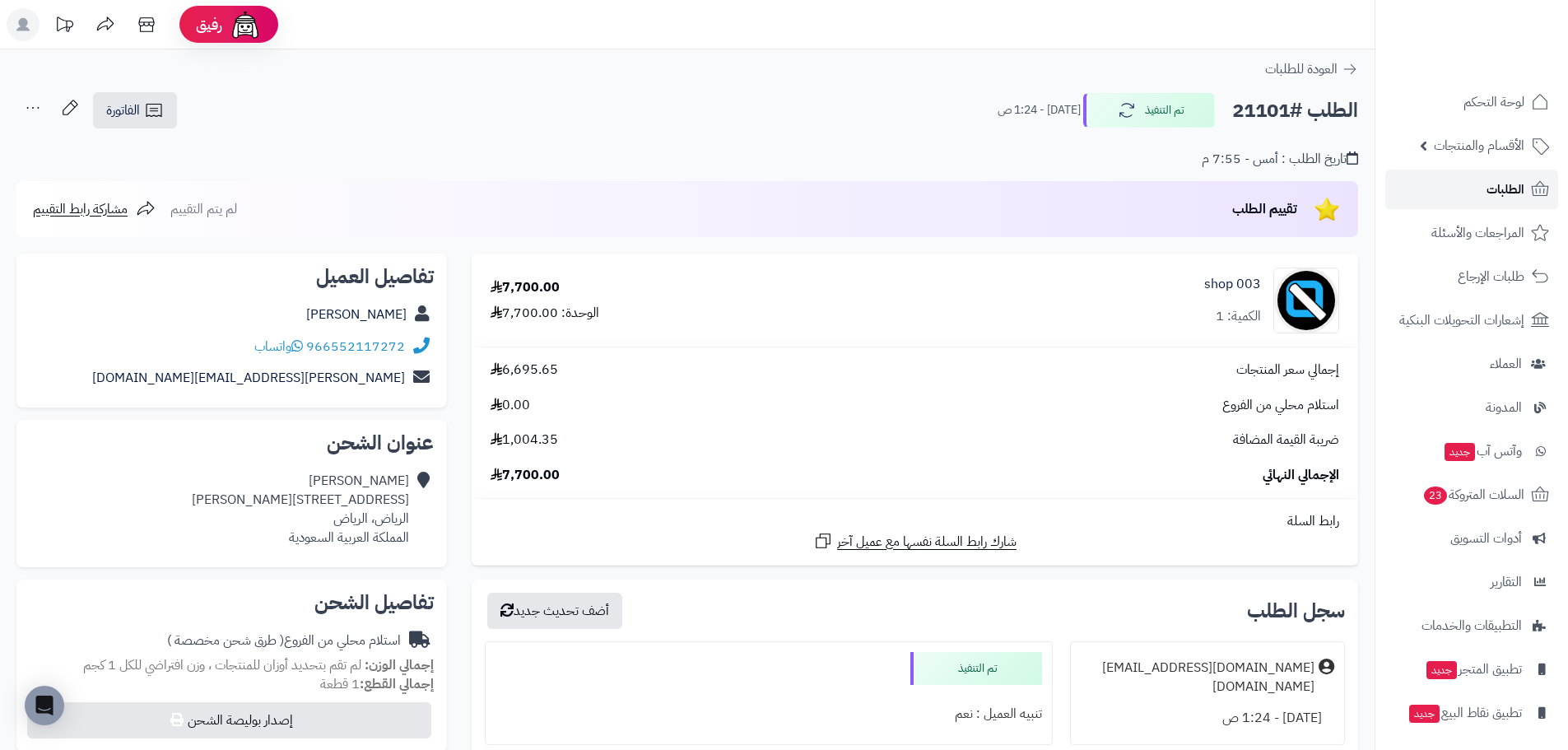
click at [1477, 181] on link "الطلبات" at bounding box center [1471, 190] width 173 height 40
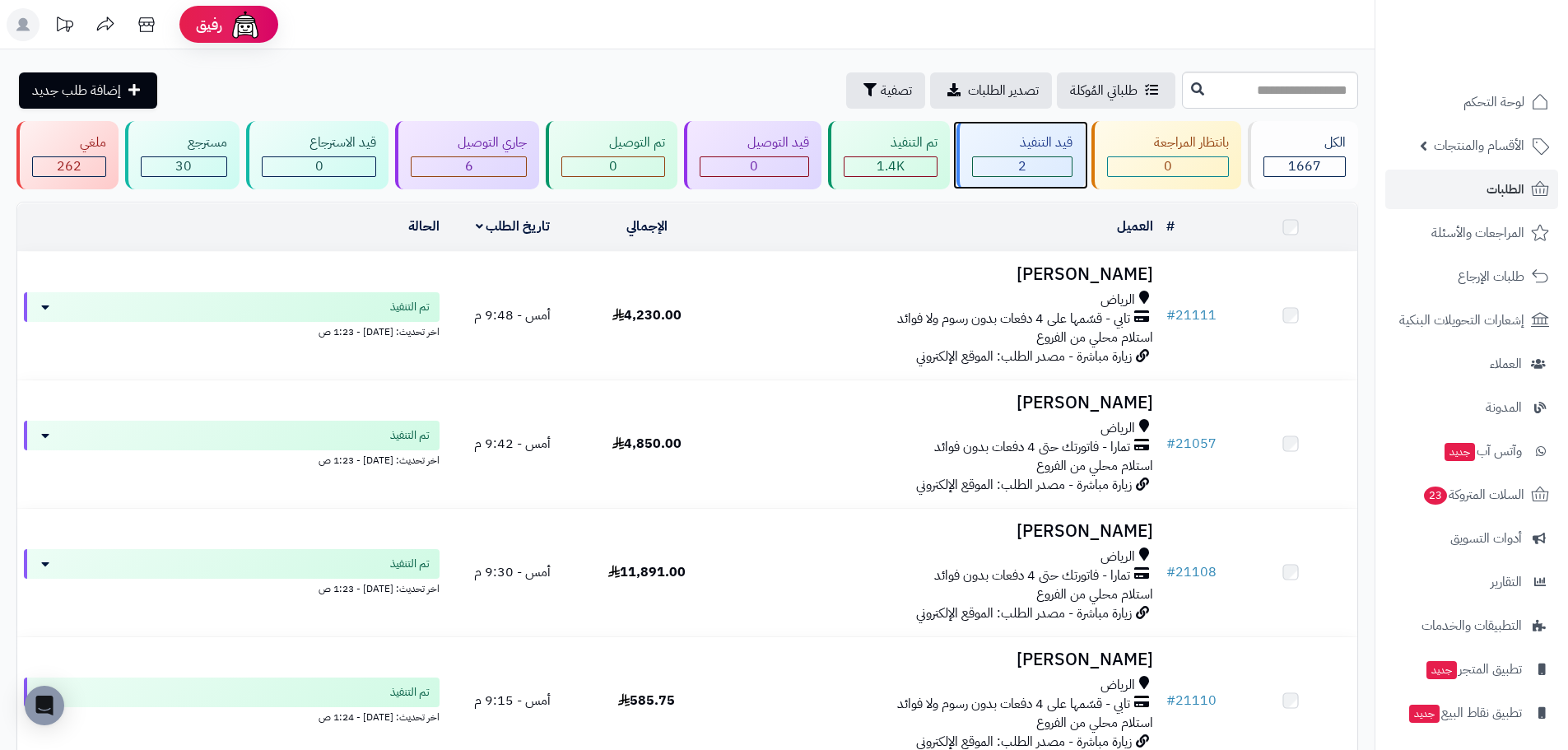
click at [1005, 162] on div "2" at bounding box center [1021, 167] width 99 height 19
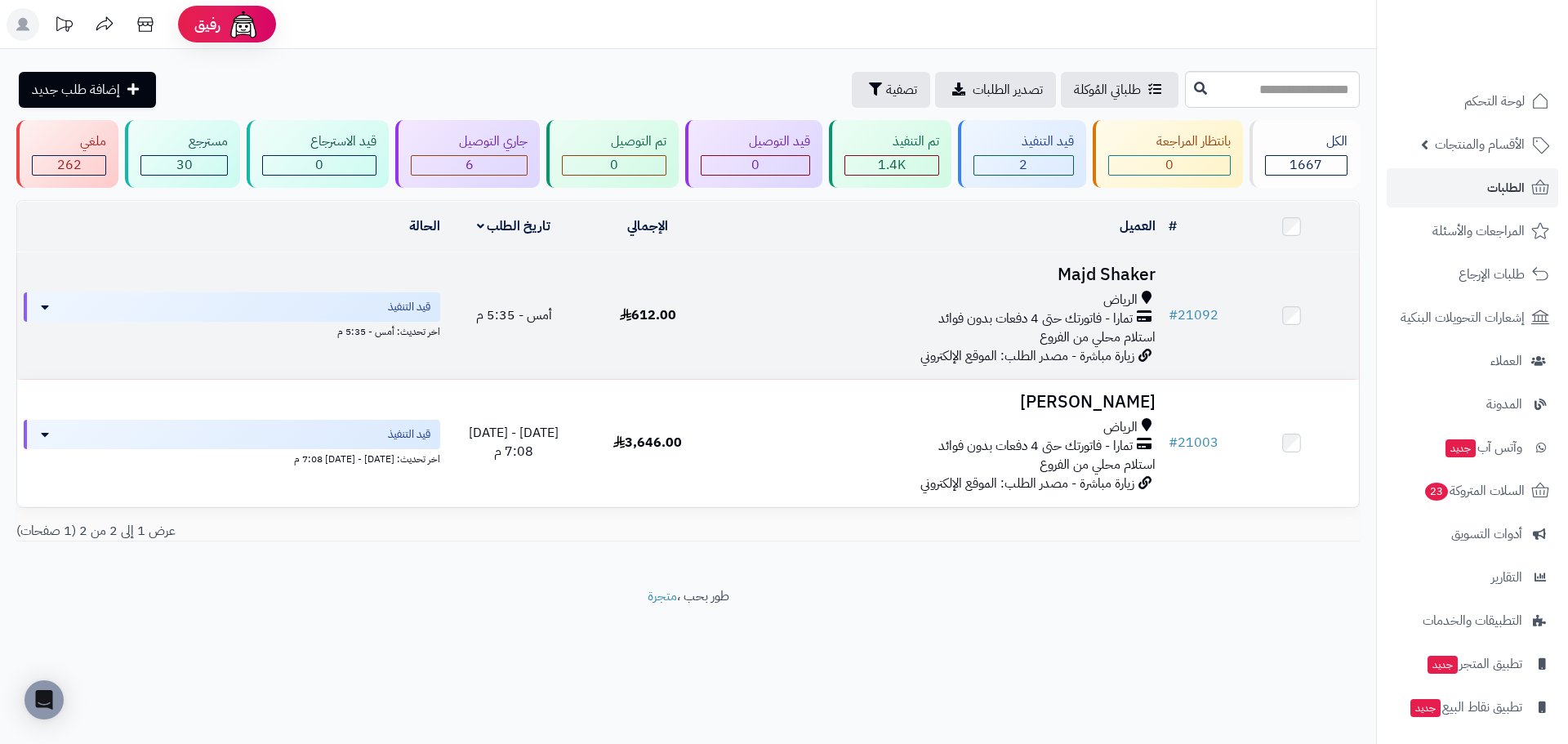
click at [1097, 269] on h3 "Majd Shaker" at bounding box center [938, 275] width 434 height 19
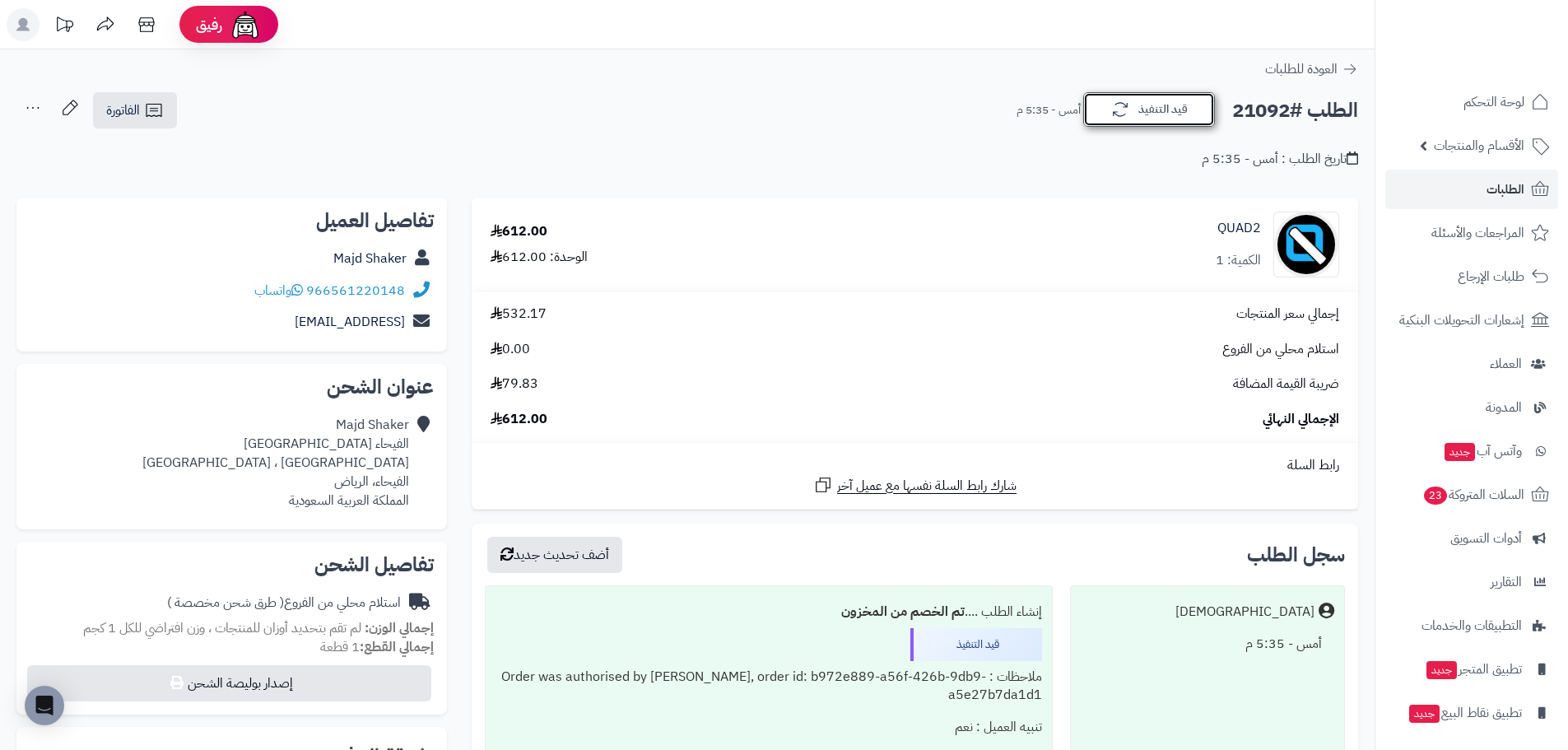
click at [1153, 123] on button "قيد التنفيذ" at bounding box center [1149, 109] width 132 height 35
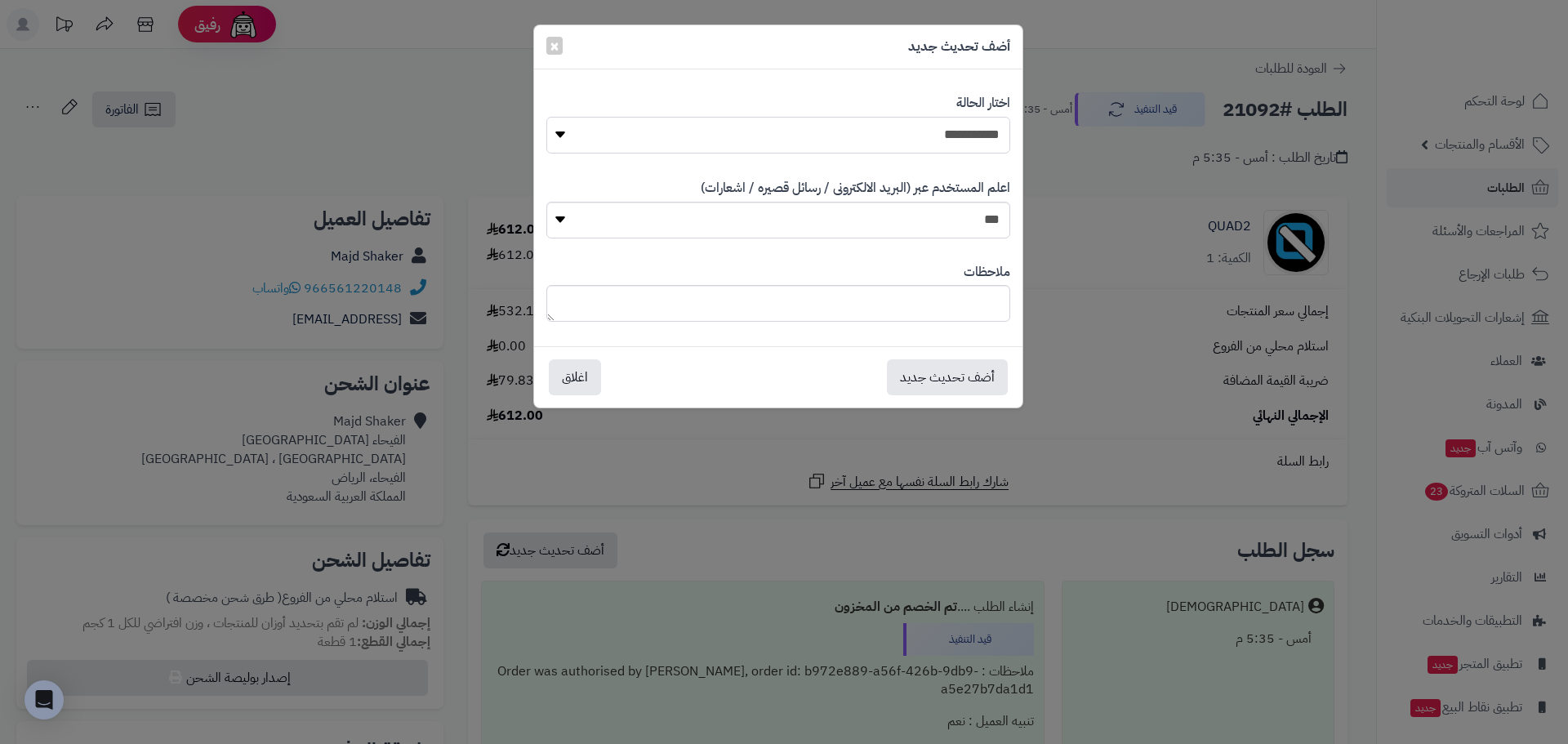
click at [975, 150] on select "**********" at bounding box center [778, 135] width 463 height 37
select select "*"
click at [546, 117] on select "**********" at bounding box center [778, 135] width 463 height 37
click at [973, 363] on button "أضف تحديث جديد" at bounding box center [947, 377] width 121 height 36
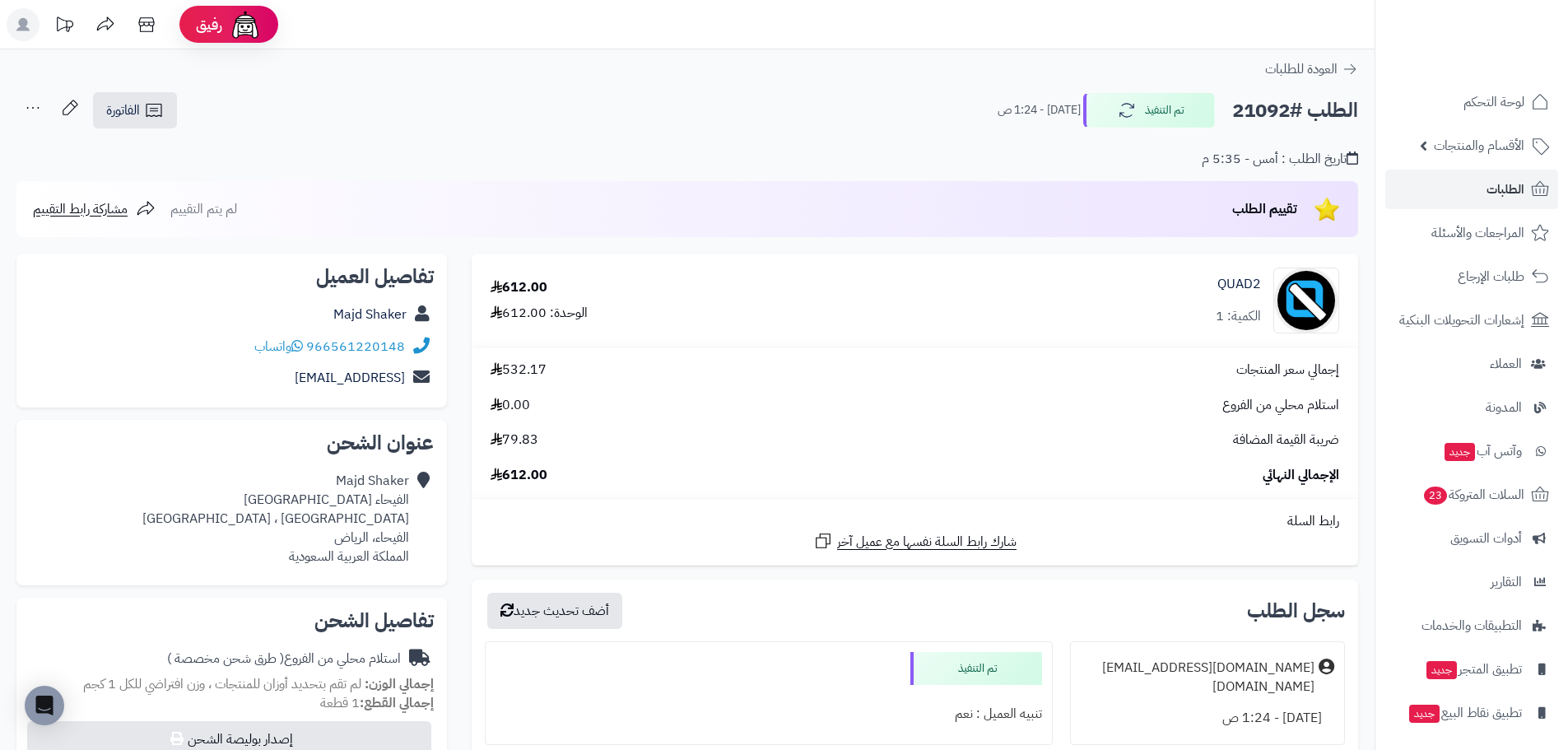
click at [1450, 178] on link "الطلبات" at bounding box center [1471, 190] width 173 height 40
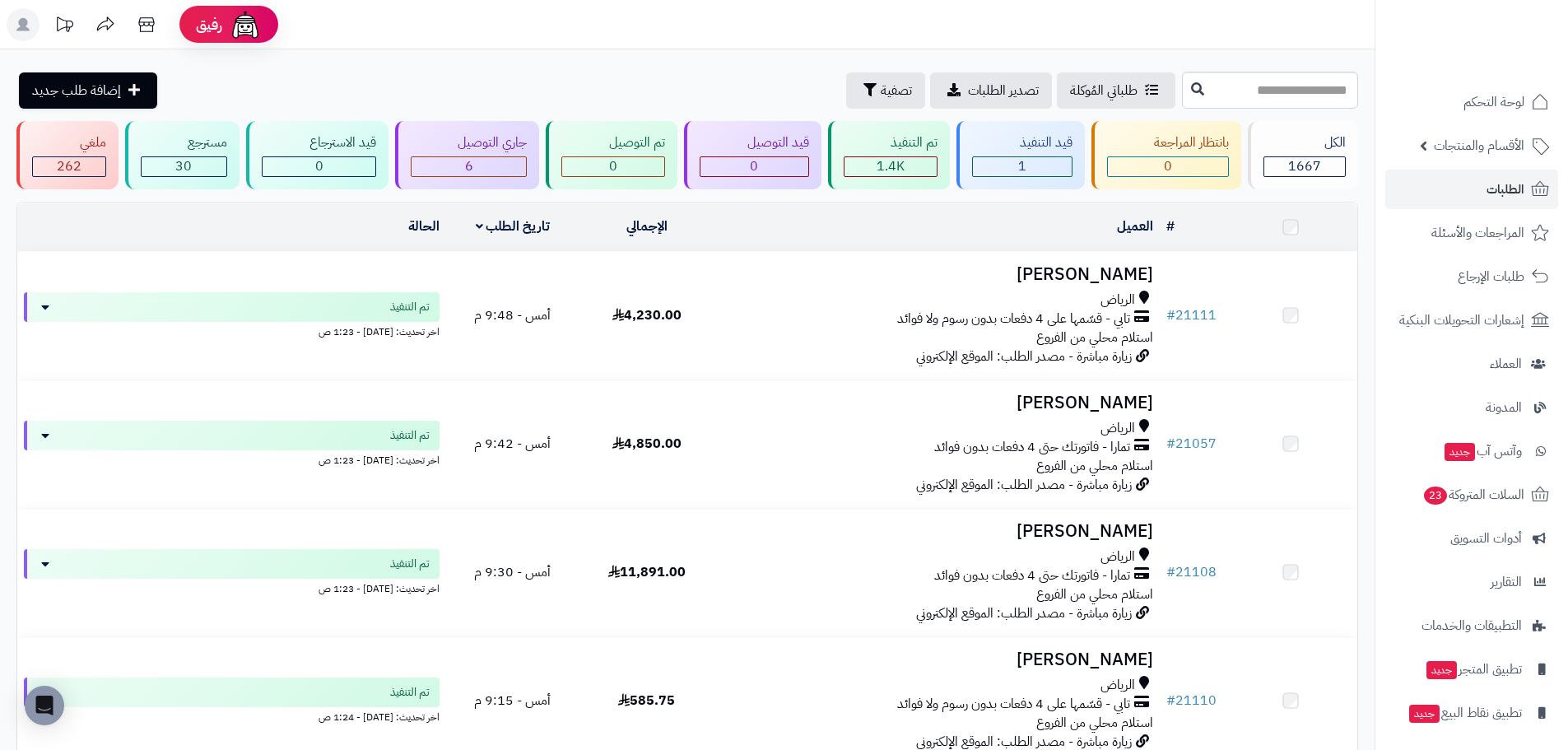
click at [1021, 179] on div "قيد التنفيذ 1" at bounding box center [1020, 155] width 128 height 68
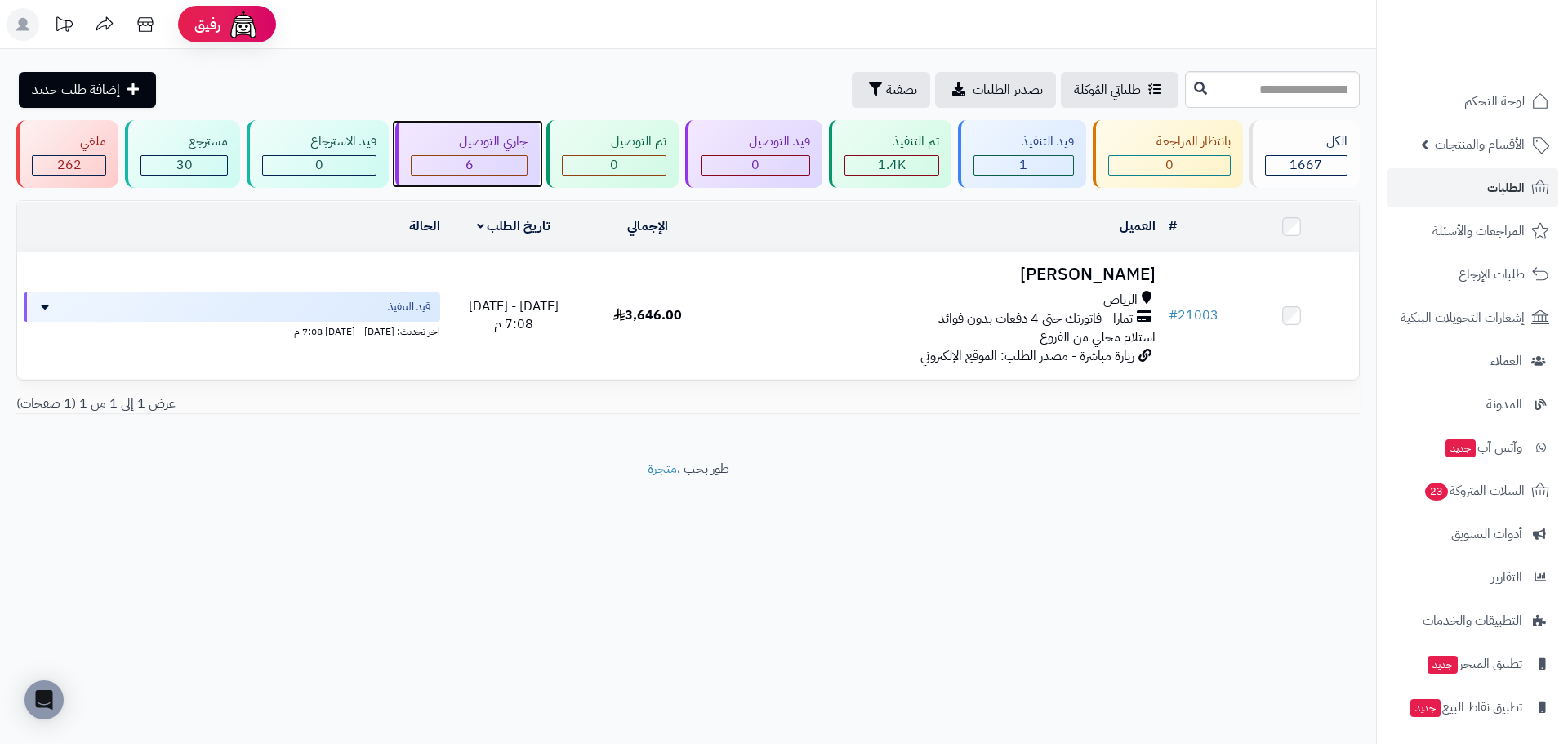
click at [511, 156] on div "6" at bounding box center [469, 165] width 115 height 19
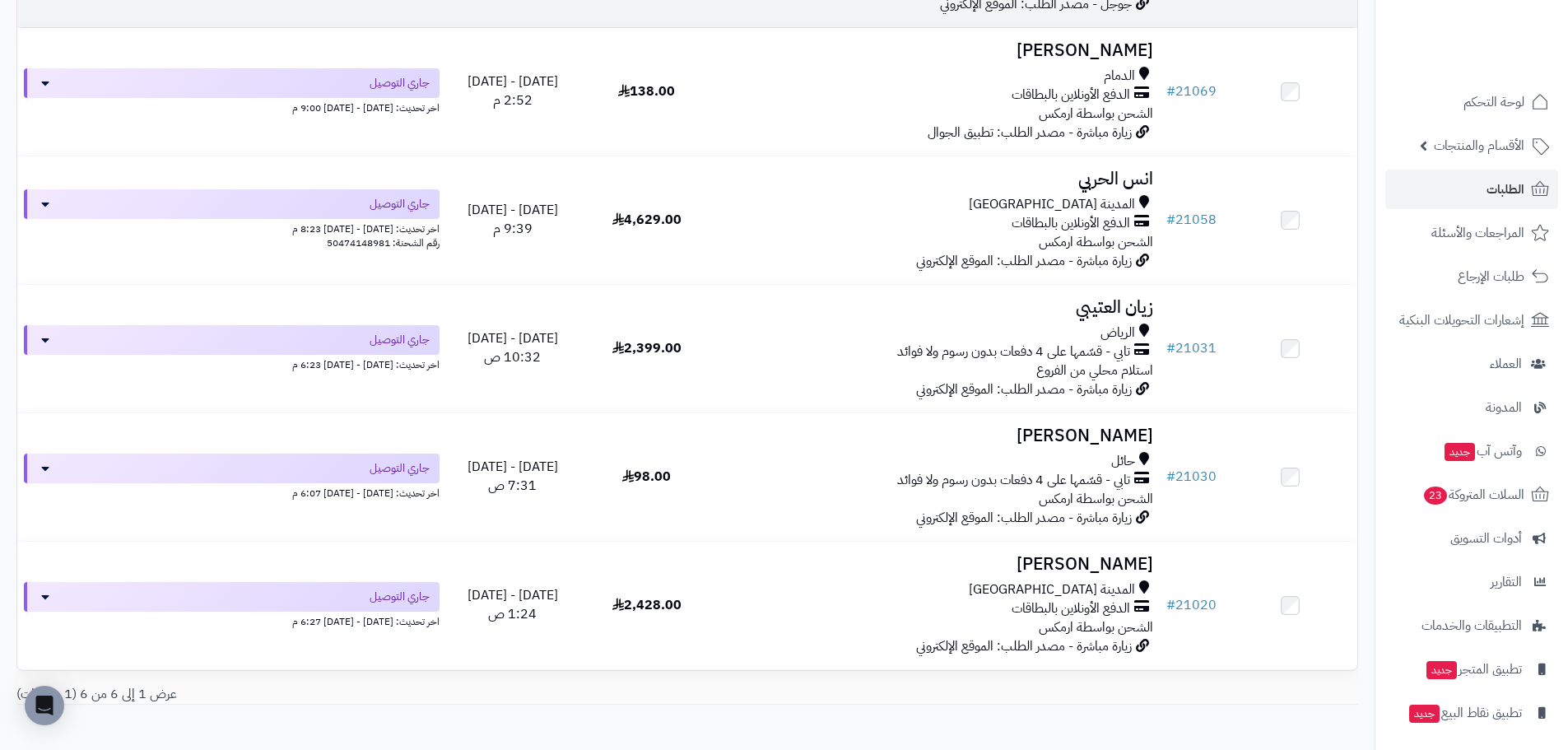
scroll to position [412, 0]
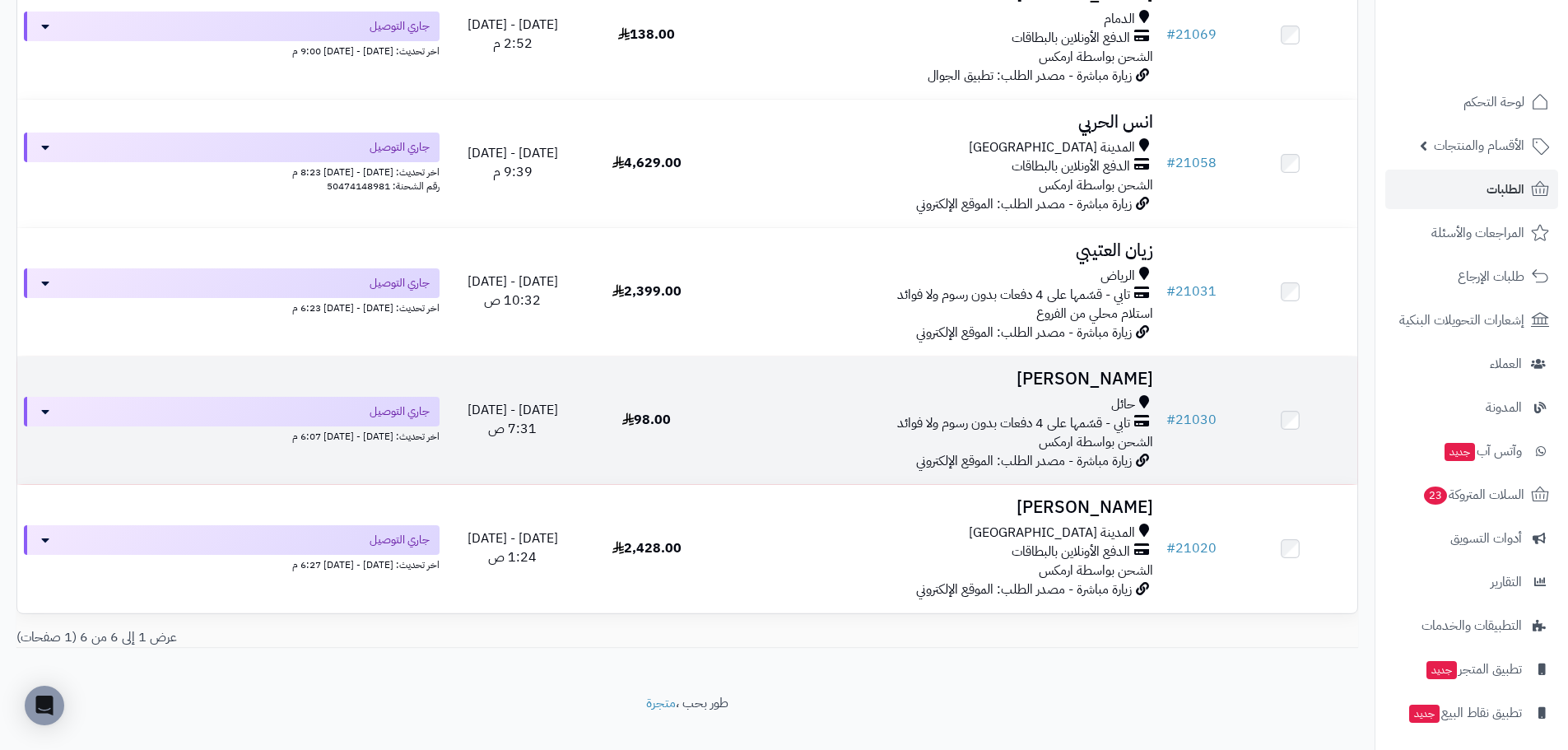
click at [1071, 379] on h3 "[PERSON_NAME]" at bounding box center [936, 379] width 433 height 19
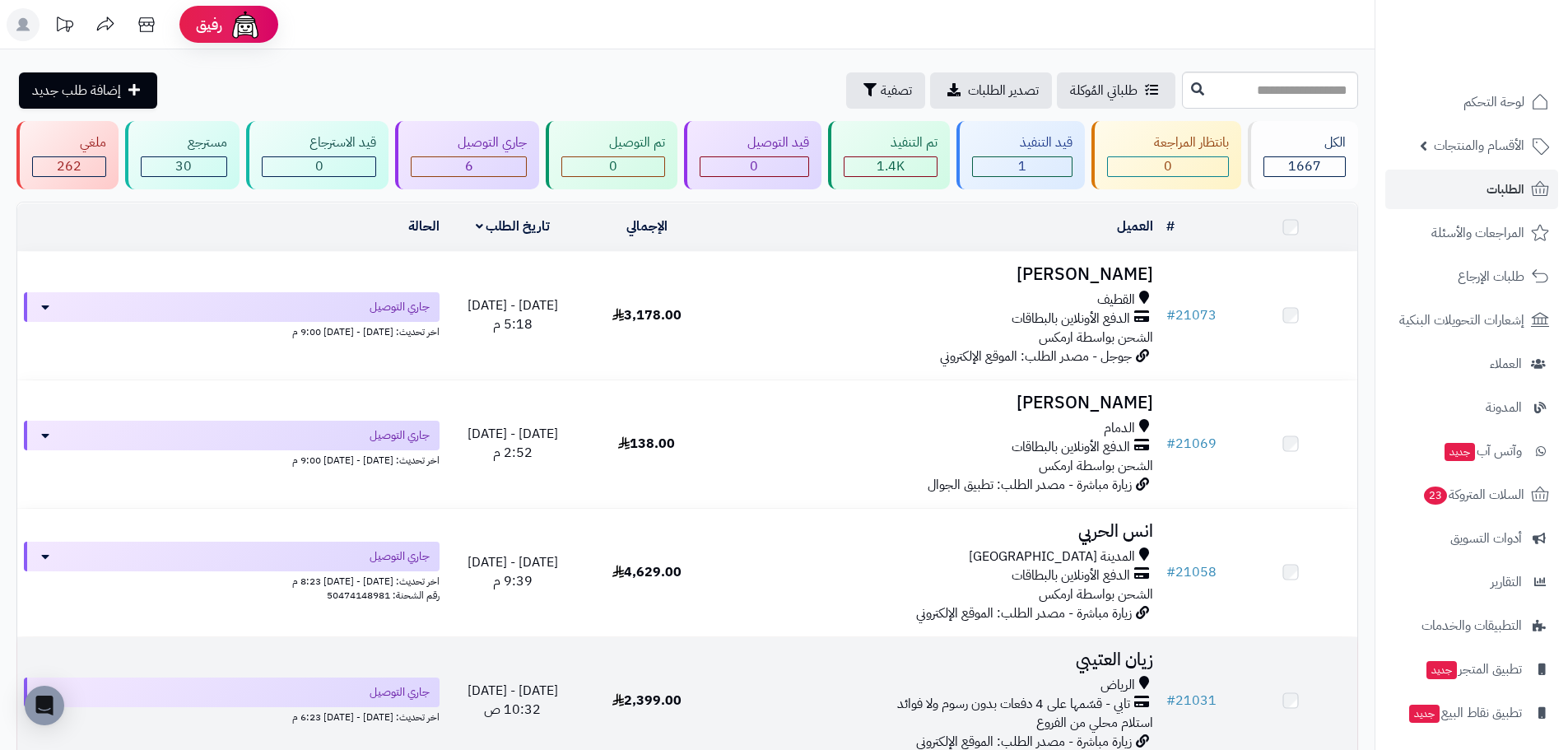
scroll to position [412, 0]
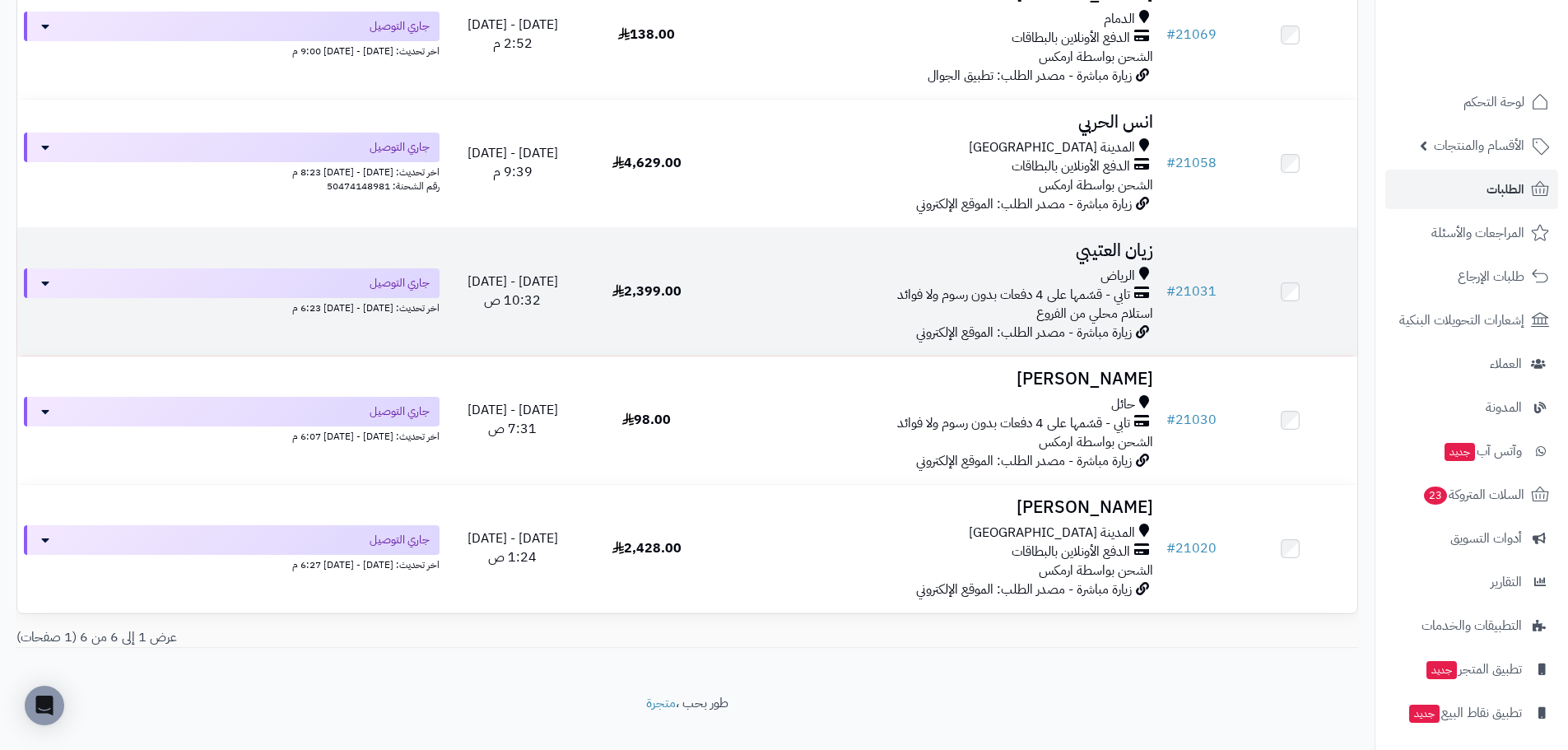
click at [1099, 253] on h3 "زيان العتيبي" at bounding box center [936, 250] width 433 height 19
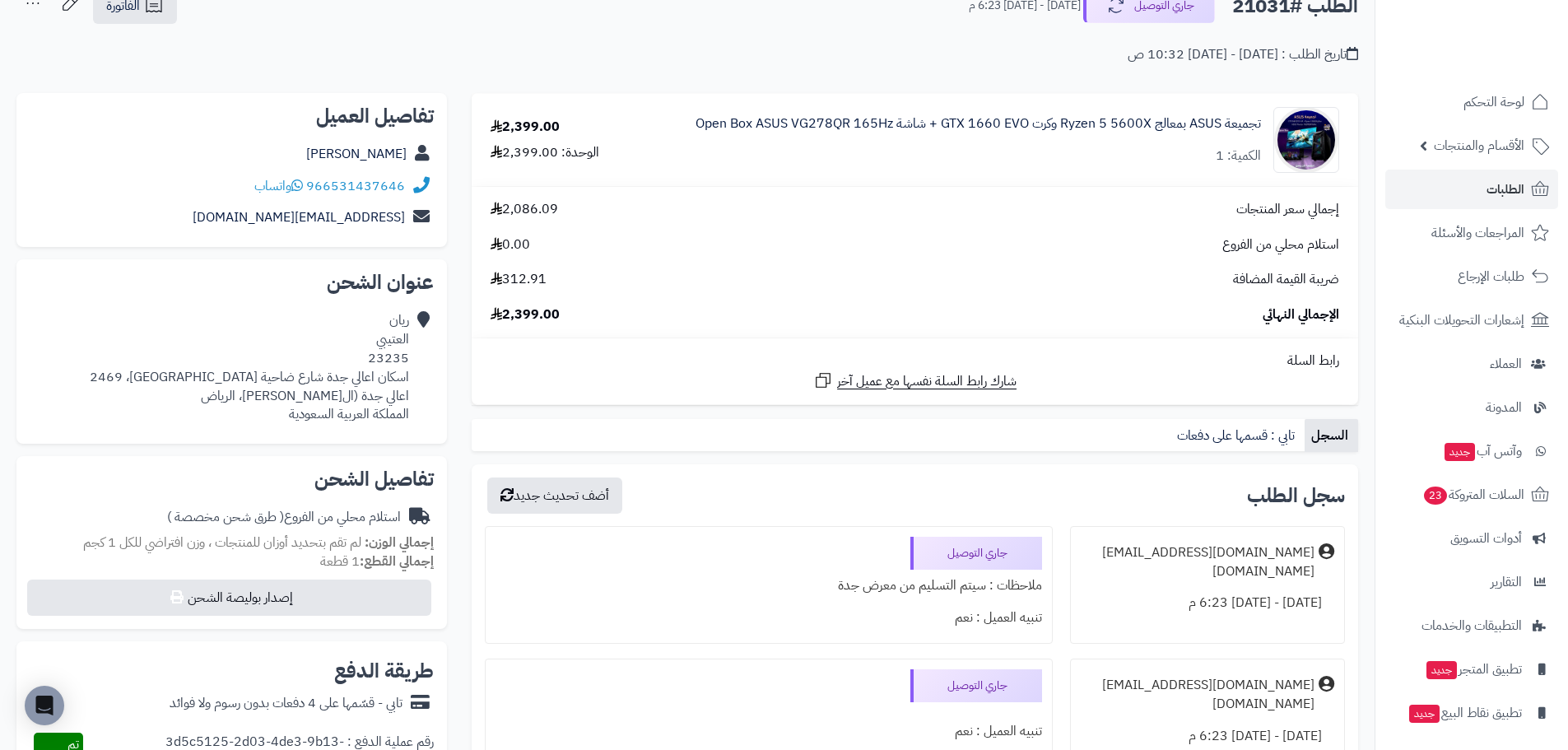
scroll to position [82, 0]
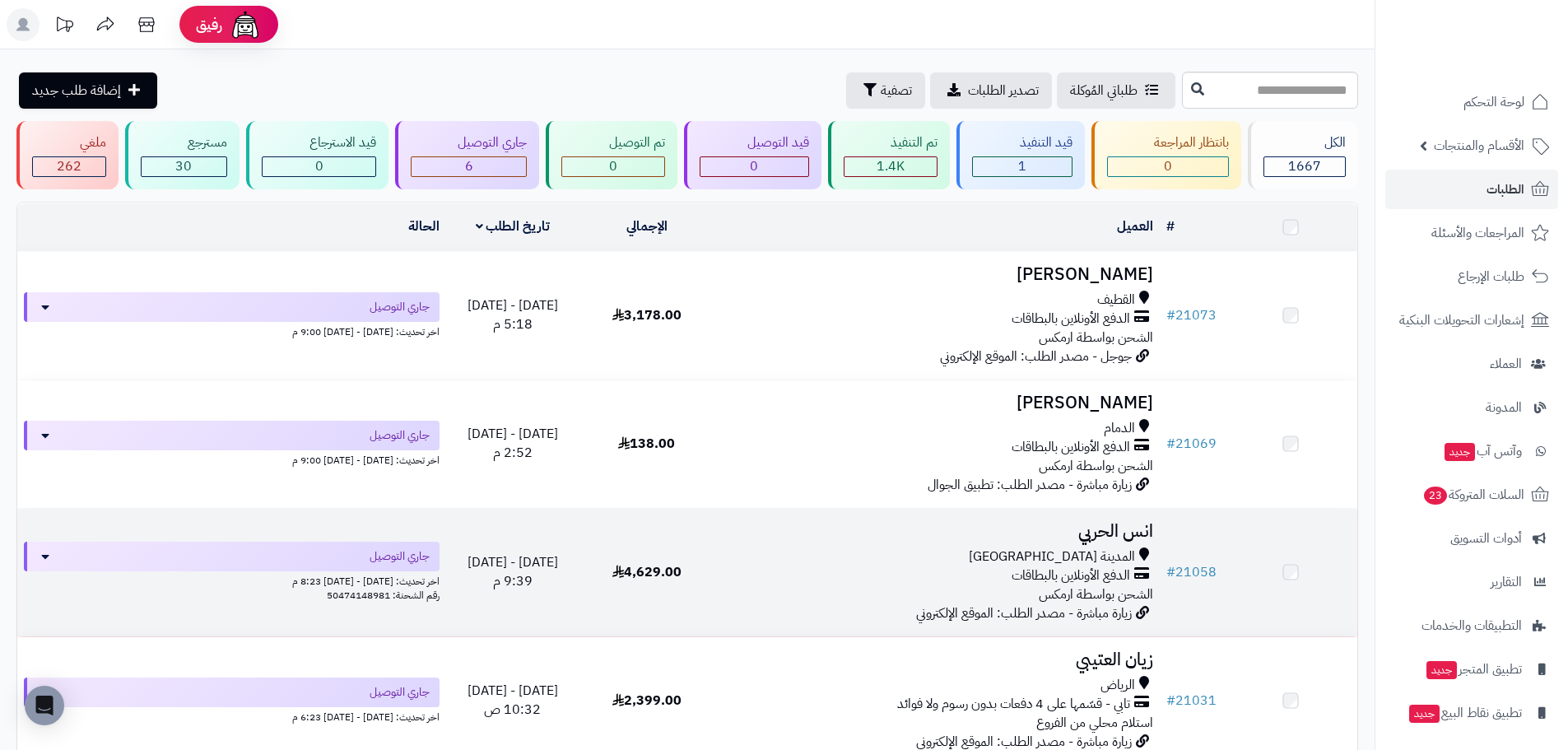
scroll to position [412, 0]
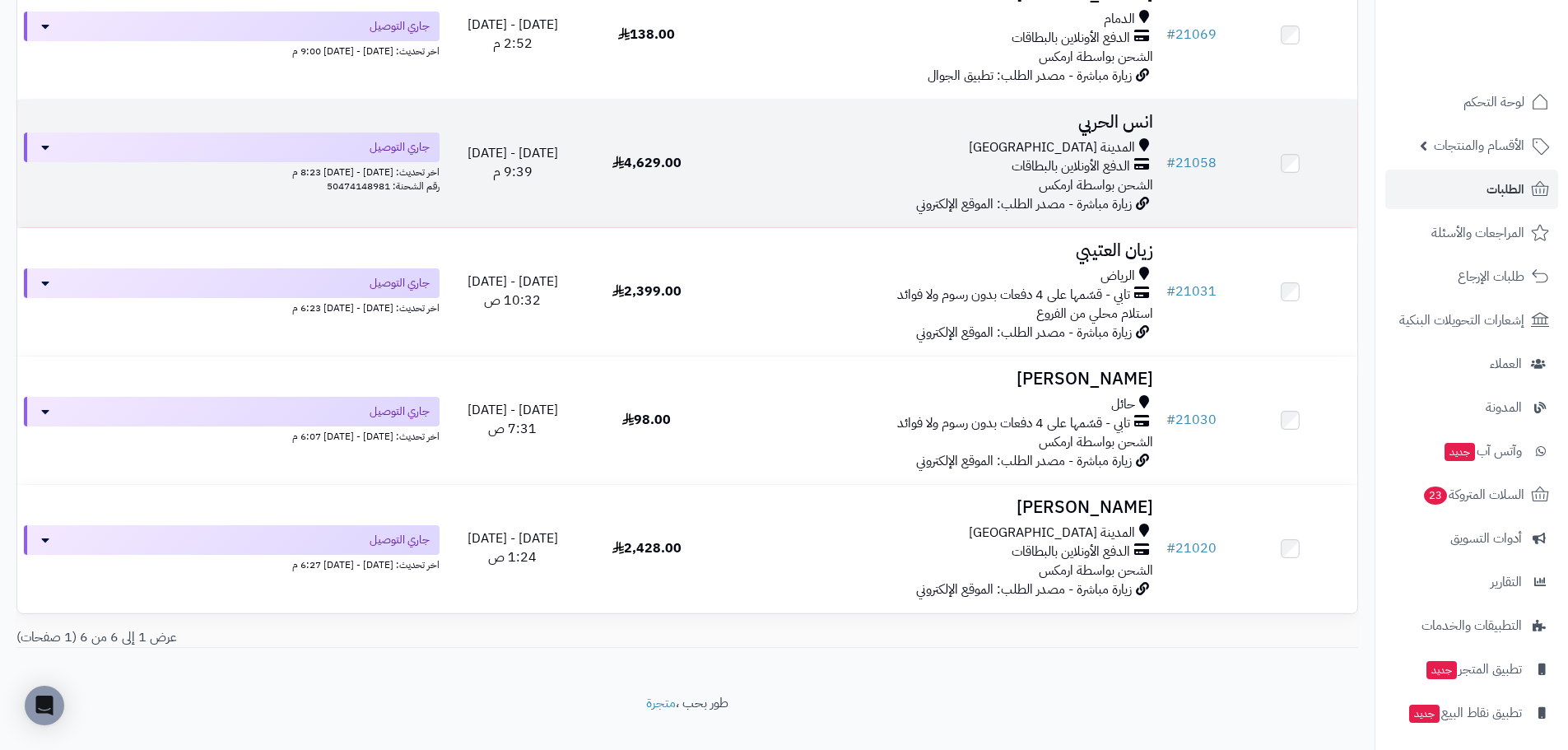
click at [1114, 138] on span "المدينة المنورة" at bounding box center [1051, 148] width 166 height 19
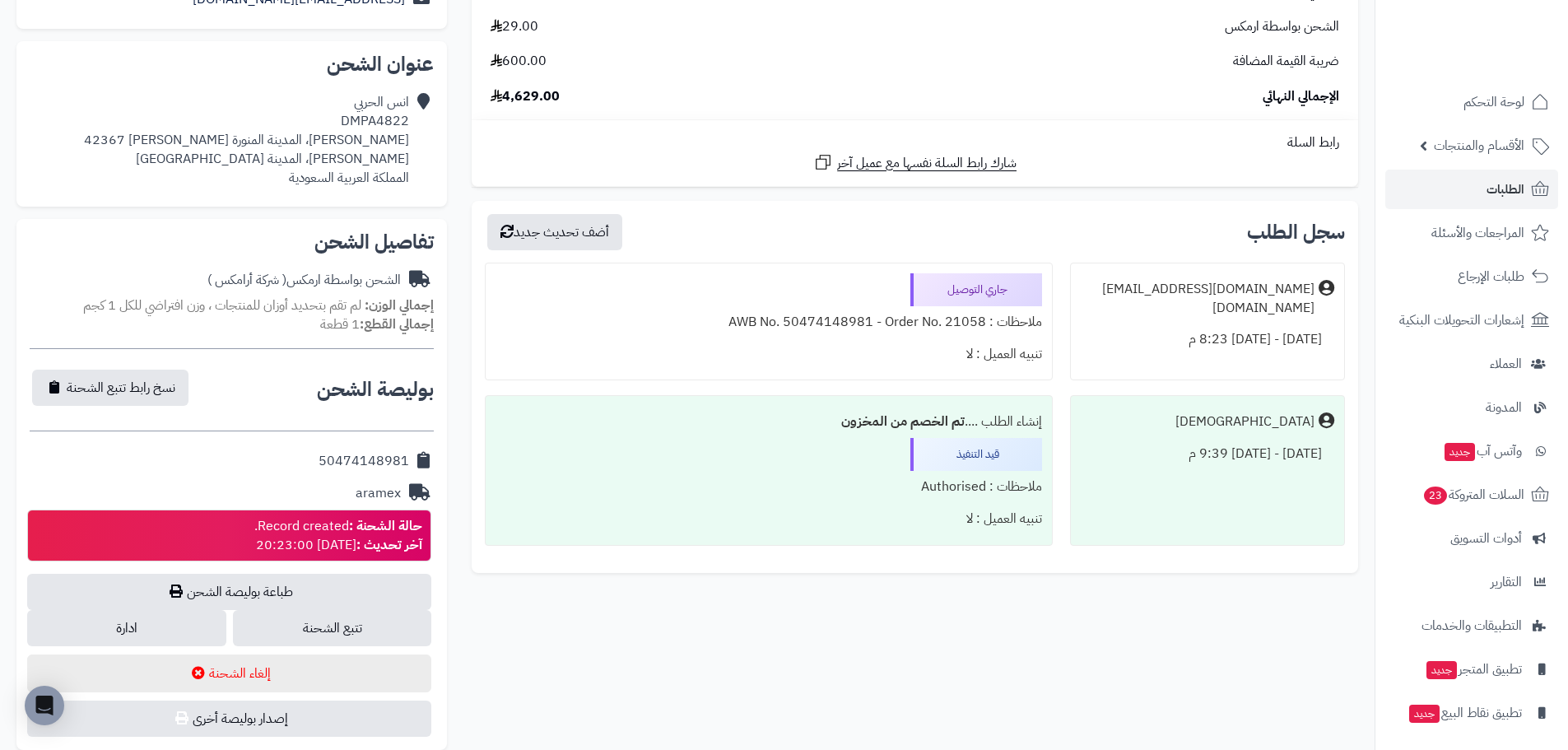
scroll to position [412, 0]
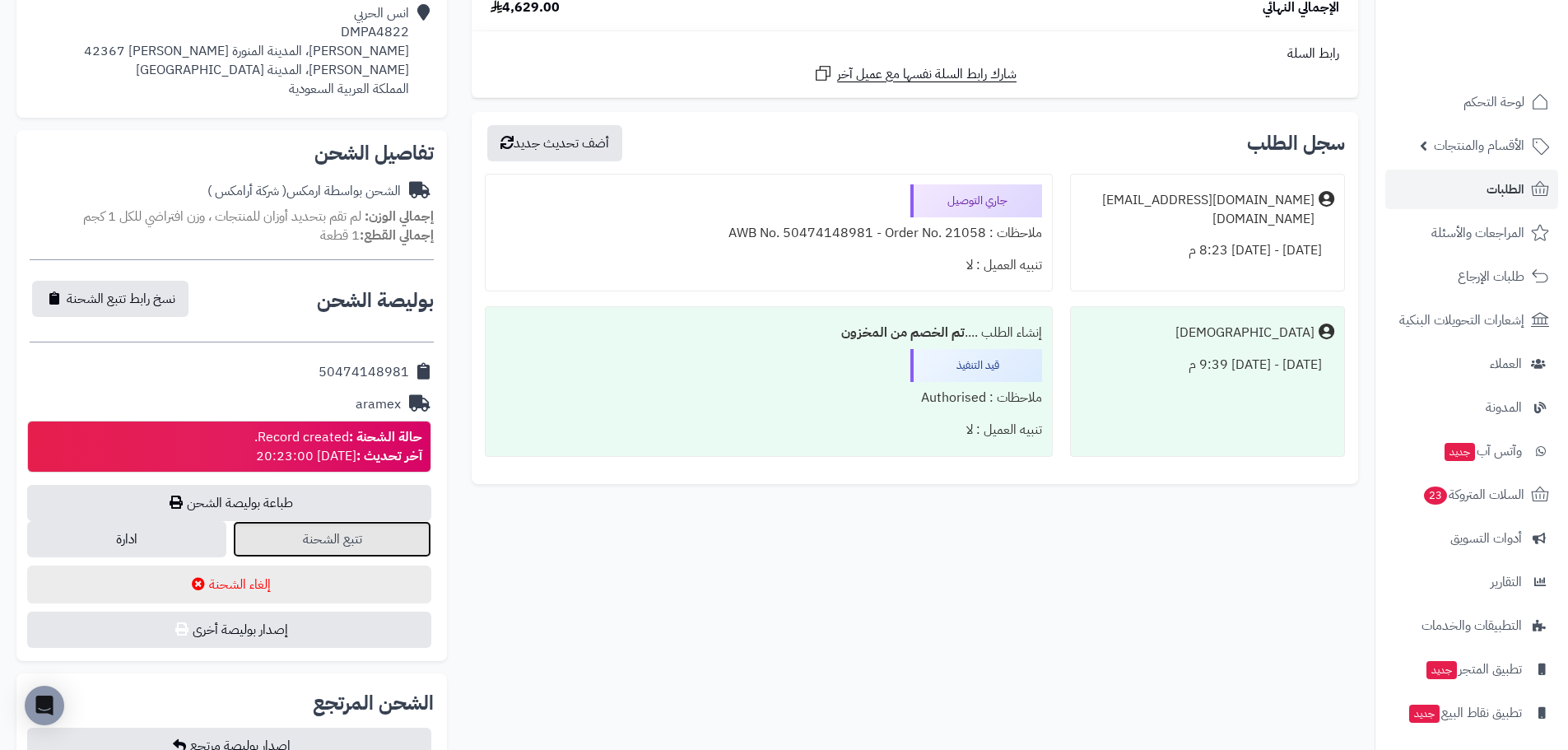
click at [388, 542] on link "تتبع الشحنة" at bounding box center [332, 540] width 199 height 36
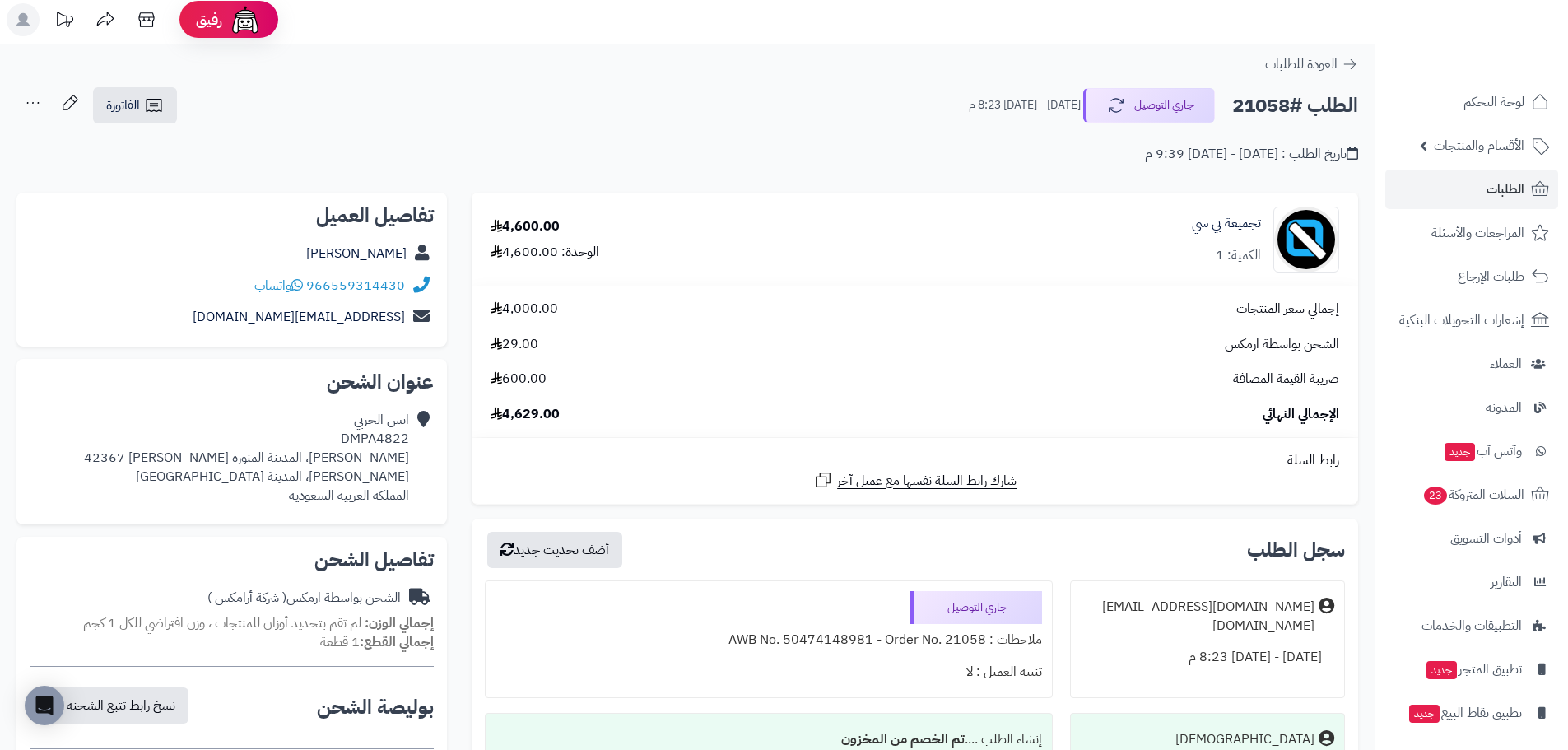
scroll to position [0, 0]
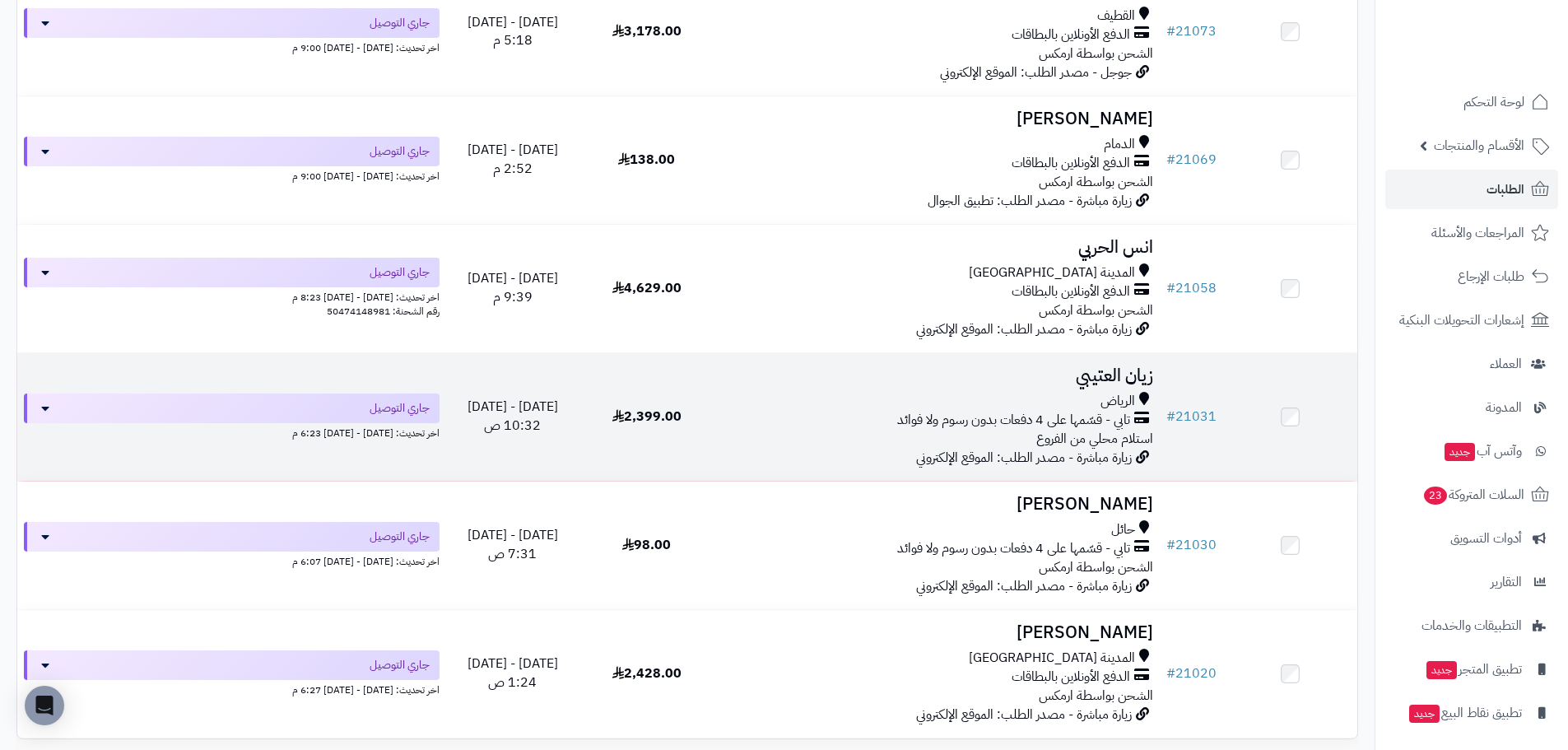
scroll to position [247, 0]
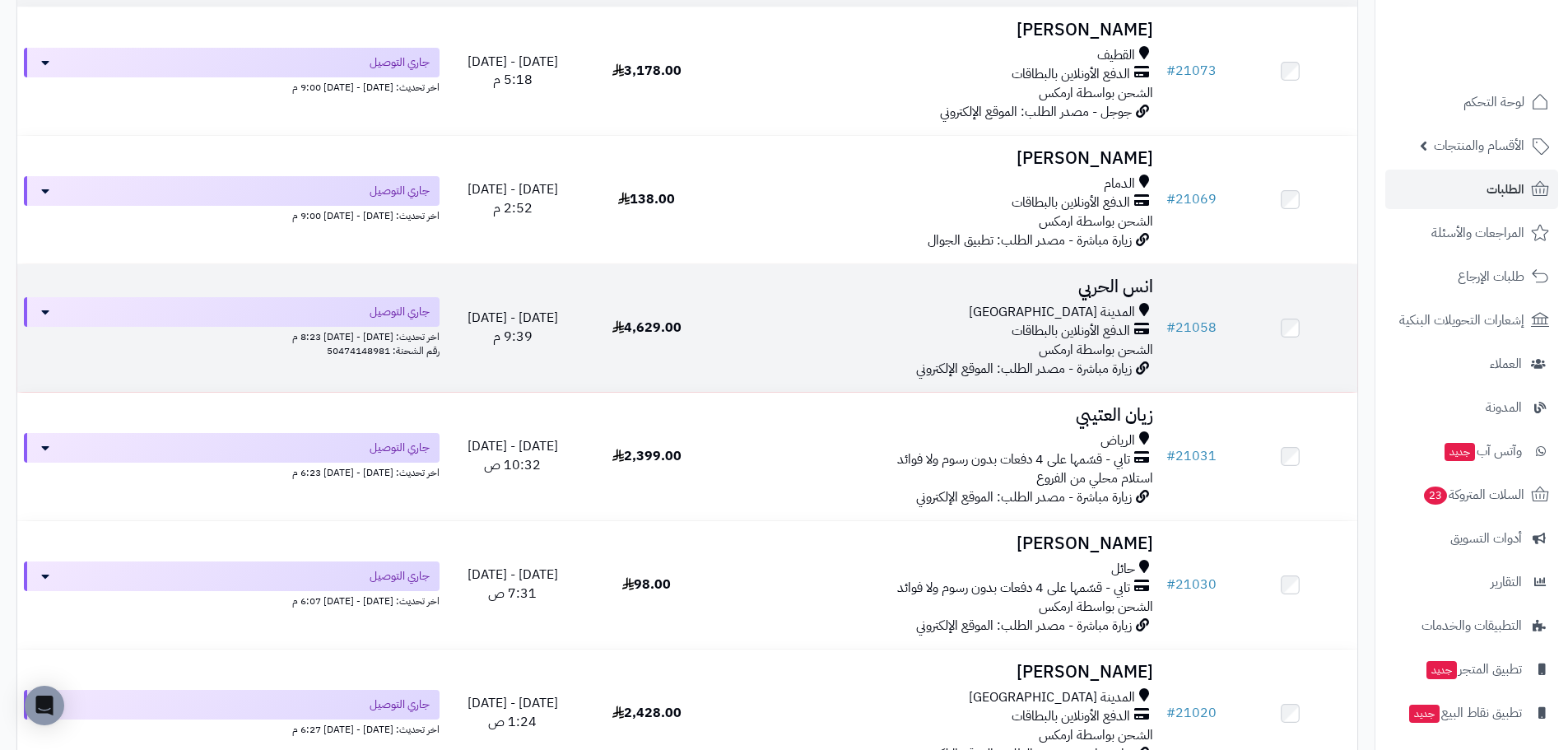
click at [1110, 284] on h3 "انس الحربي" at bounding box center [936, 287] width 433 height 19
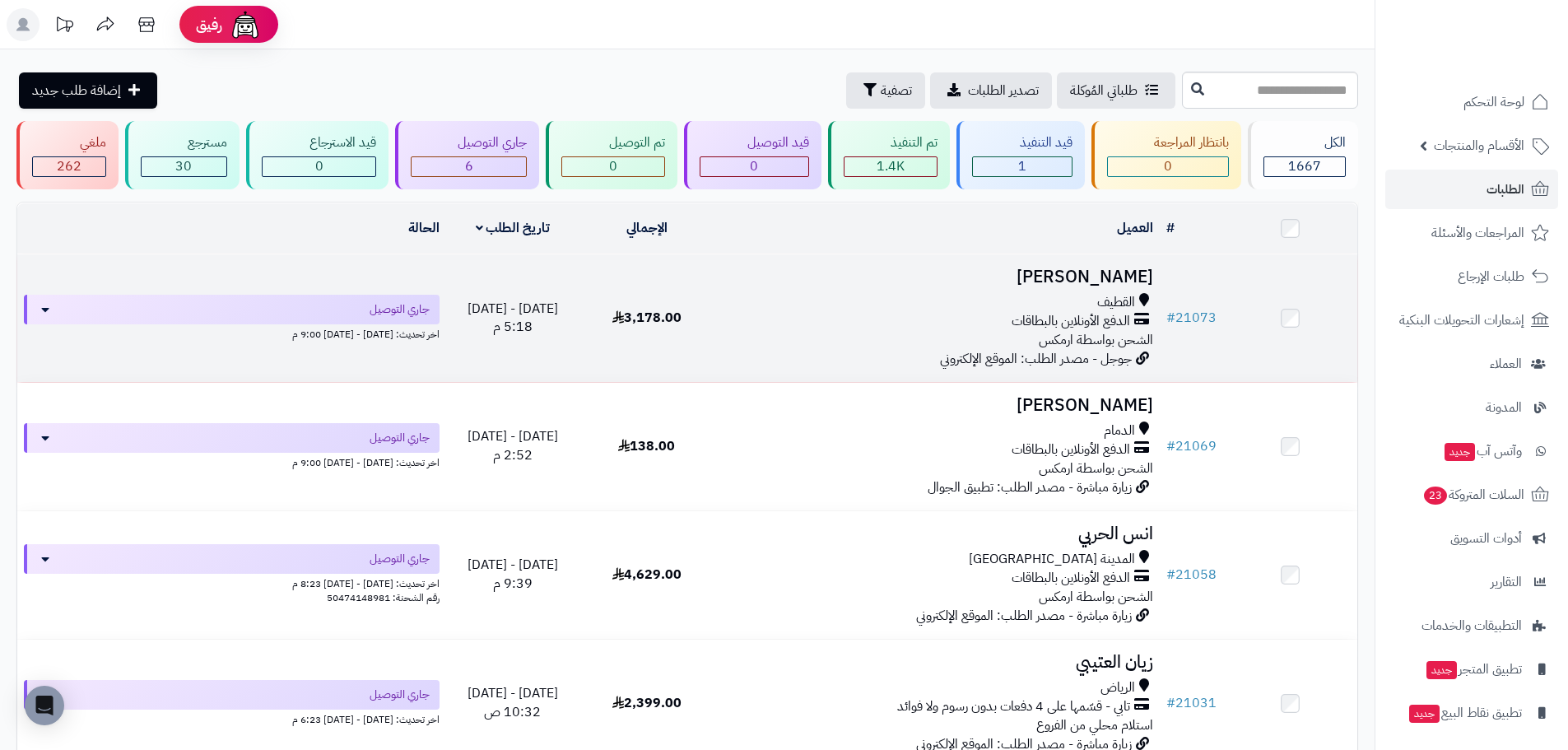
click at [1132, 269] on h3 "Hajer Alkhunizi" at bounding box center [936, 277] width 433 height 19
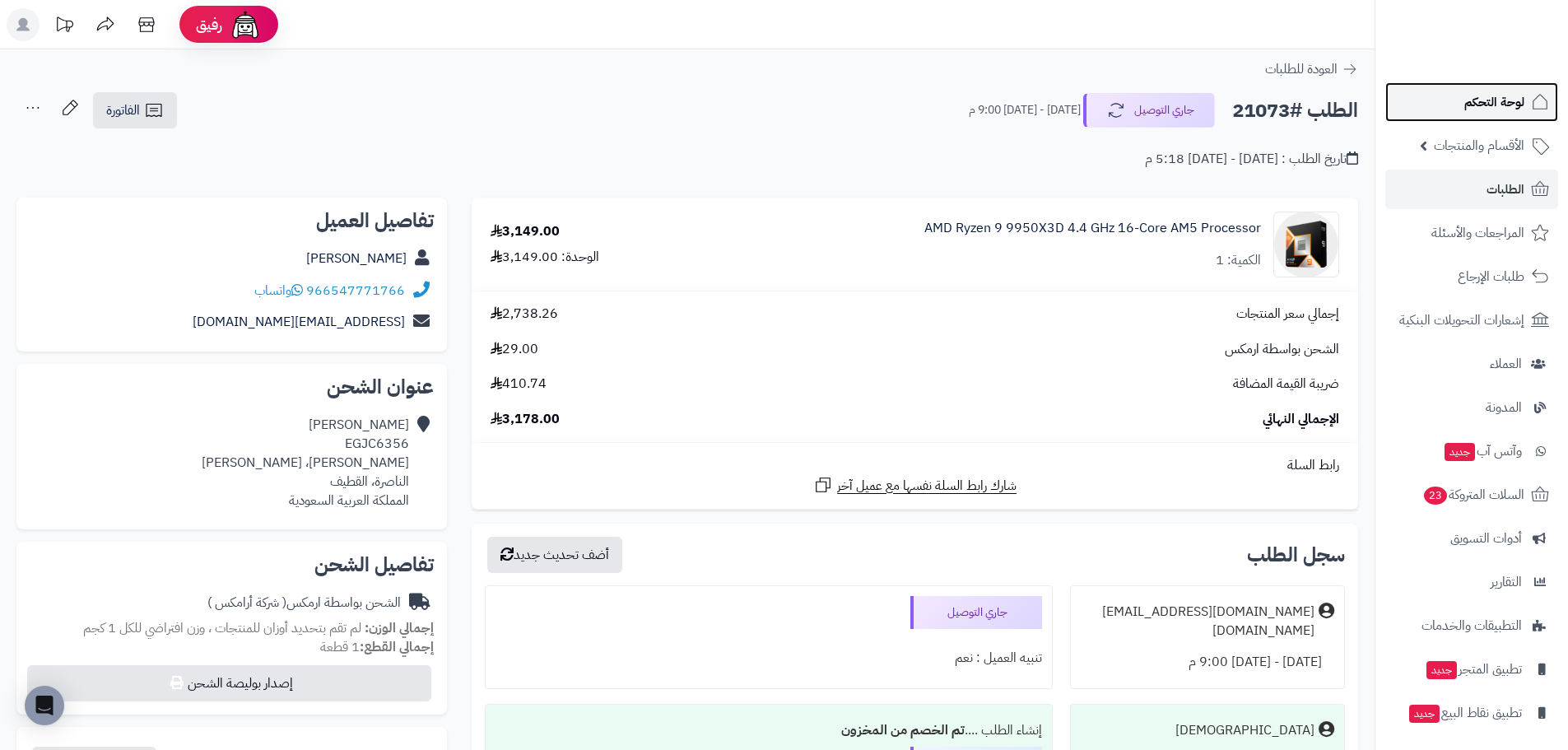
click at [1423, 86] on link "لوحة التحكم" at bounding box center [1471, 102] width 173 height 40
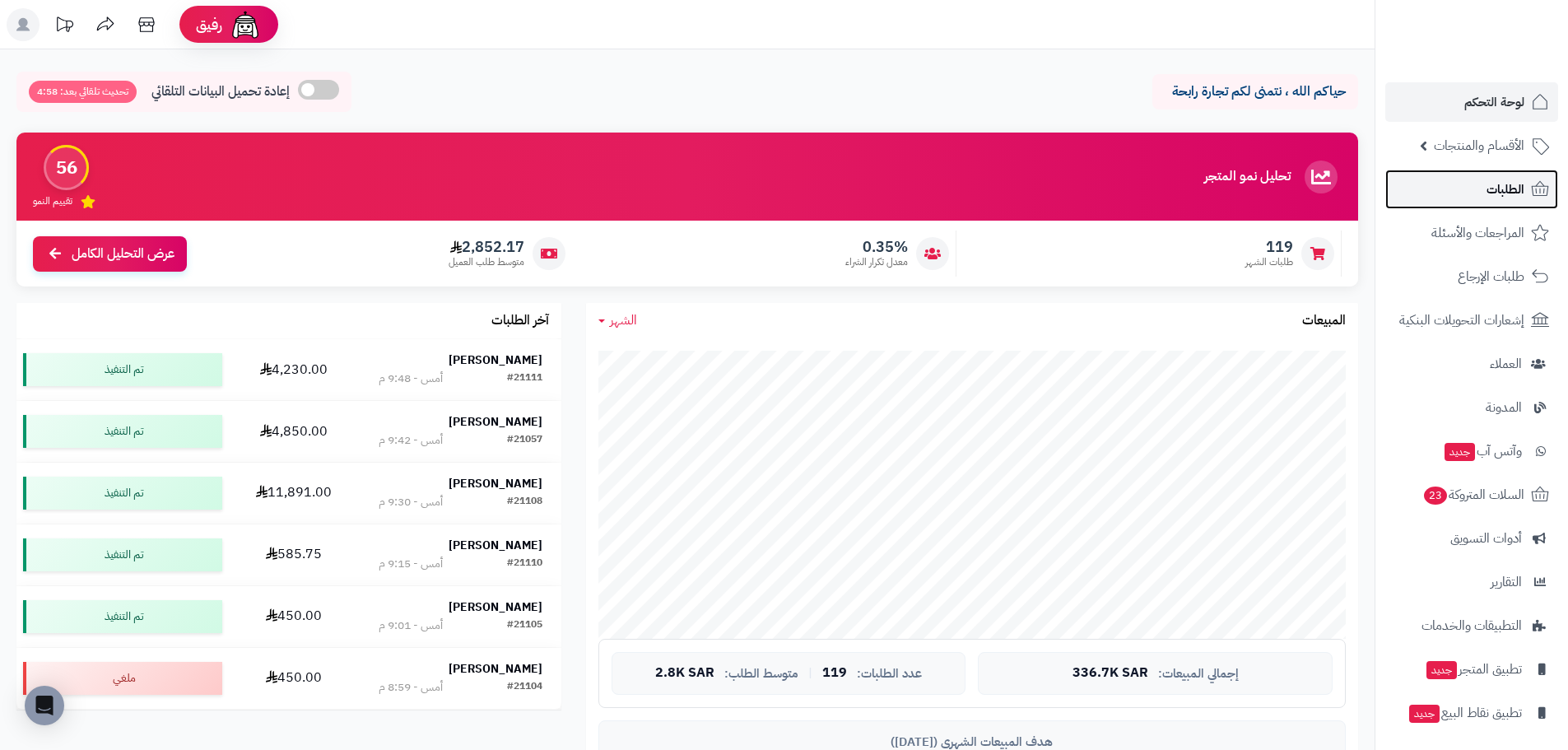
click at [1508, 200] on span "الطلبات" at bounding box center [1505, 190] width 38 height 23
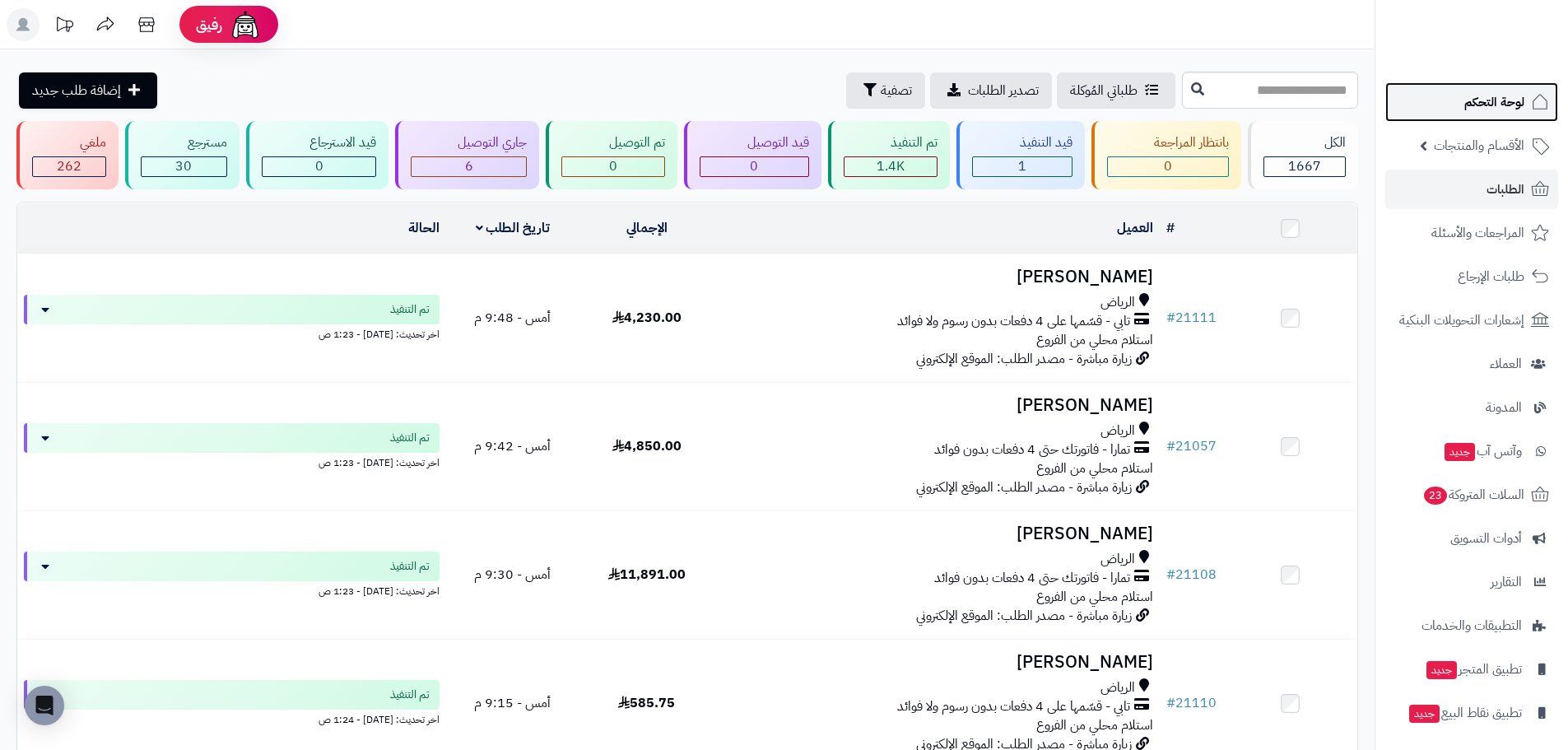
click at [1462, 90] on link "لوحة التحكم" at bounding box center [1471, 102] width 173 height 40
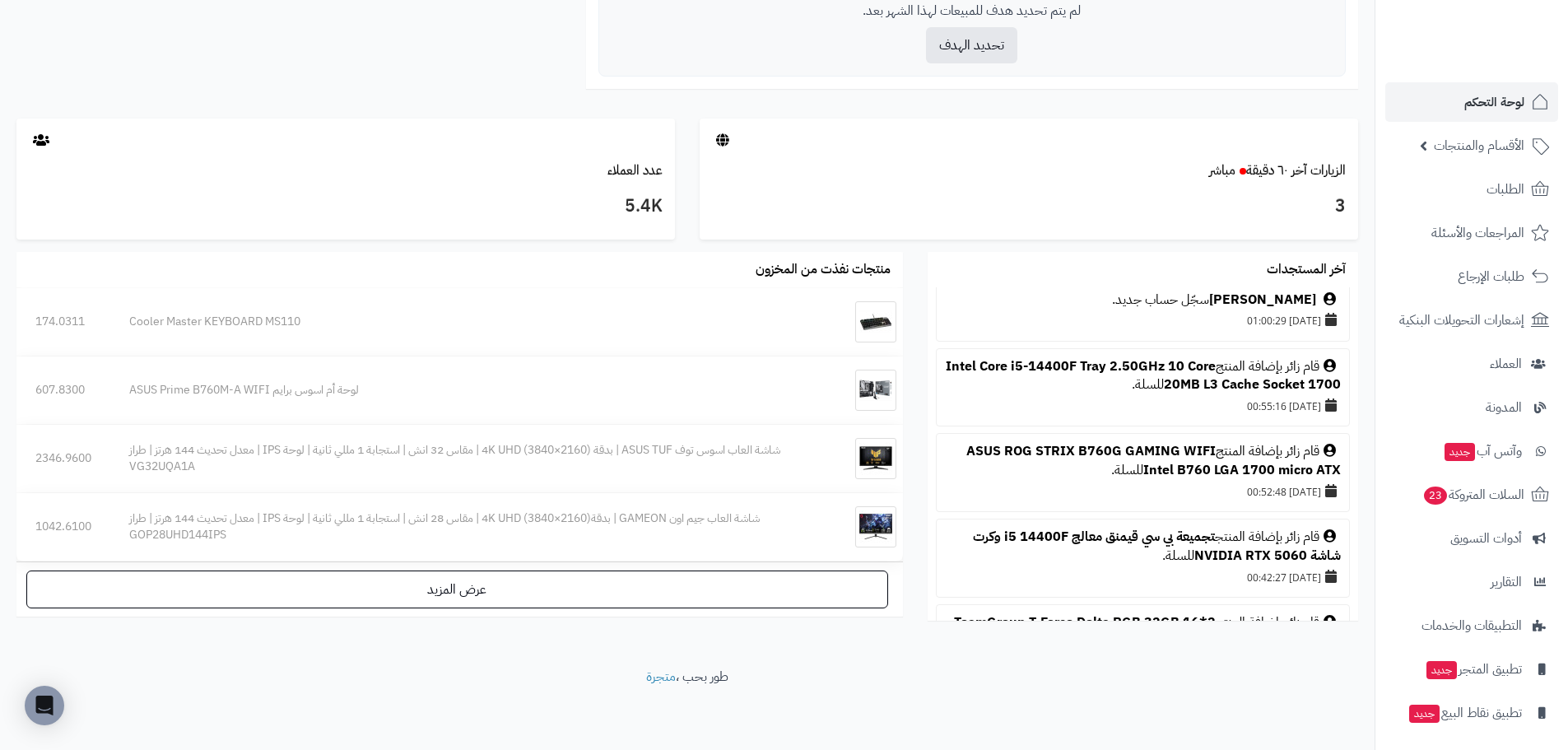
scroll to position [412, 0]
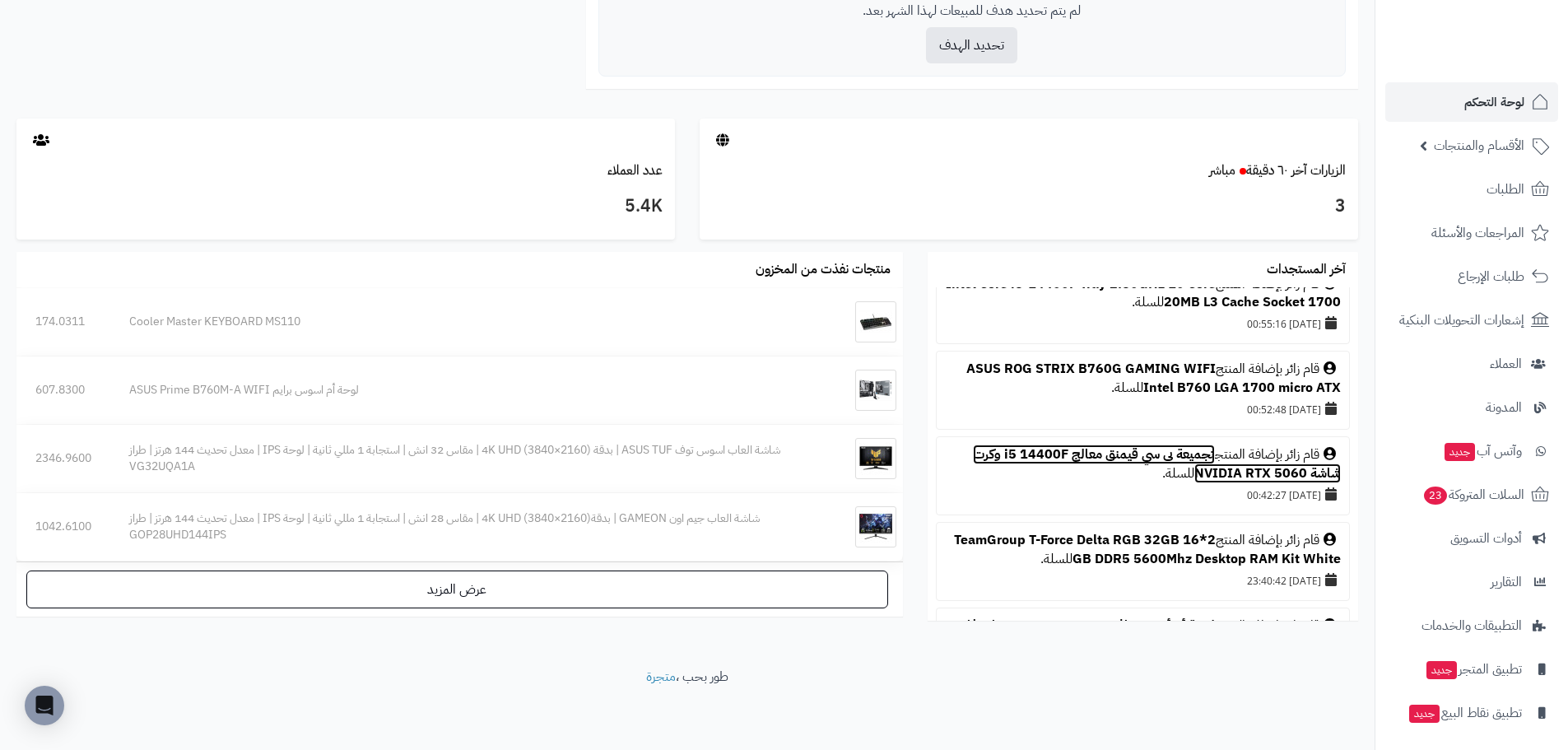
click at [1042, 452] on link "تجميعة بي سي قيمنق معالج i5 14400F وكرت شاشة NVIDIA RTX 5060" at bounding box center [1156, 464] width 368 height 39
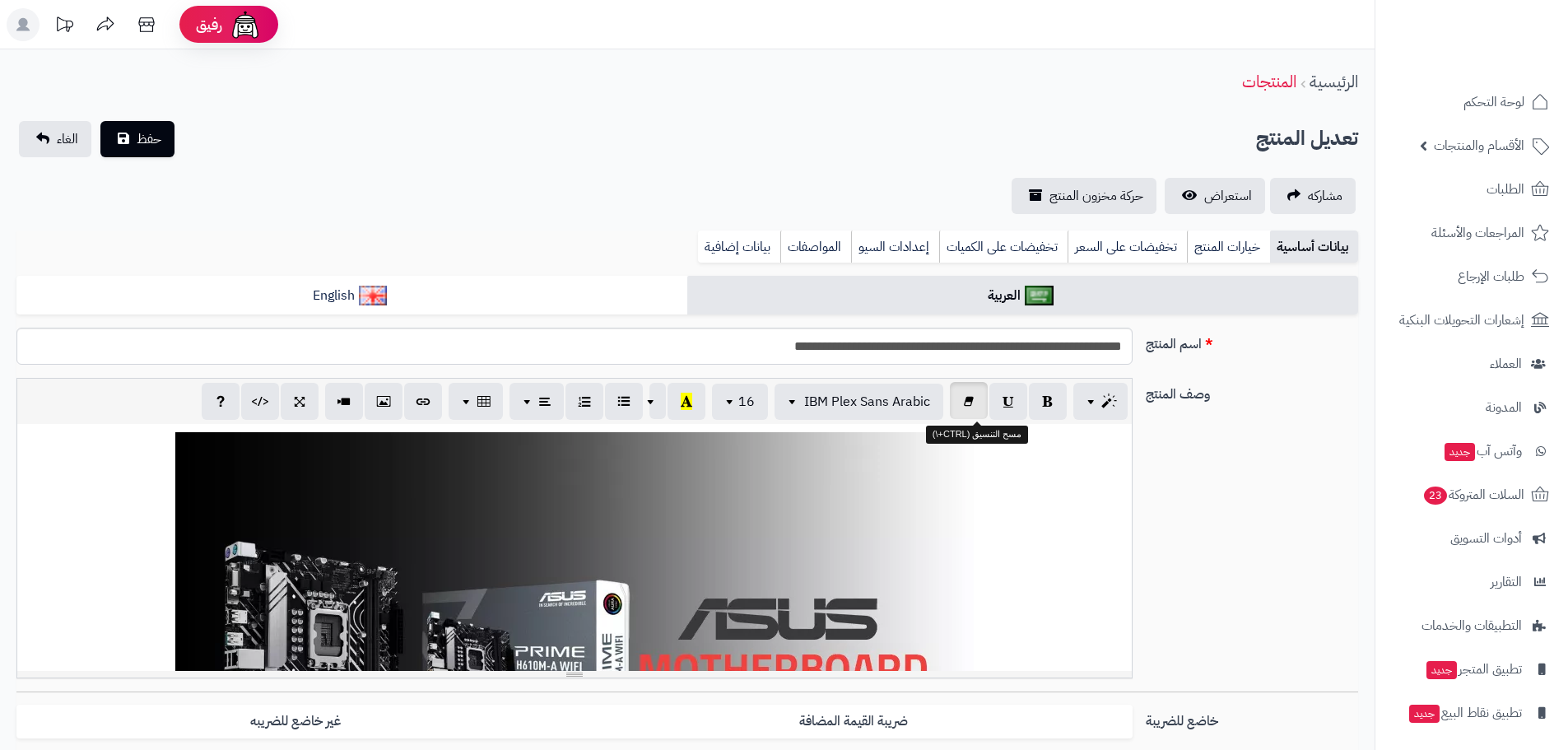
scroll to position [275, 0]
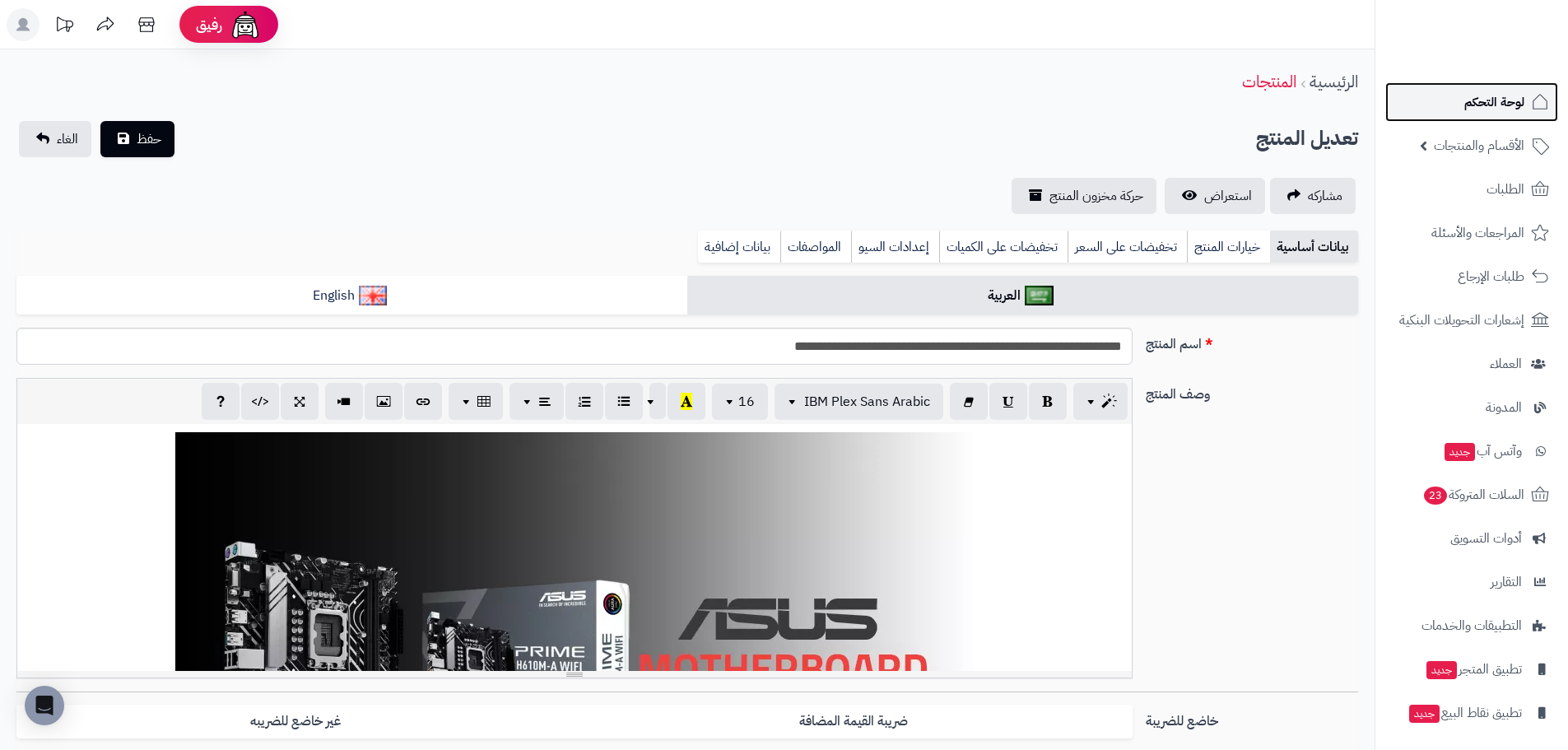
click at [1448, 98] on link "لوحة التحكم" at bounding box center [1471, 102] width 173 height 40
